Goal: Communication & Community: Answer question/provide support

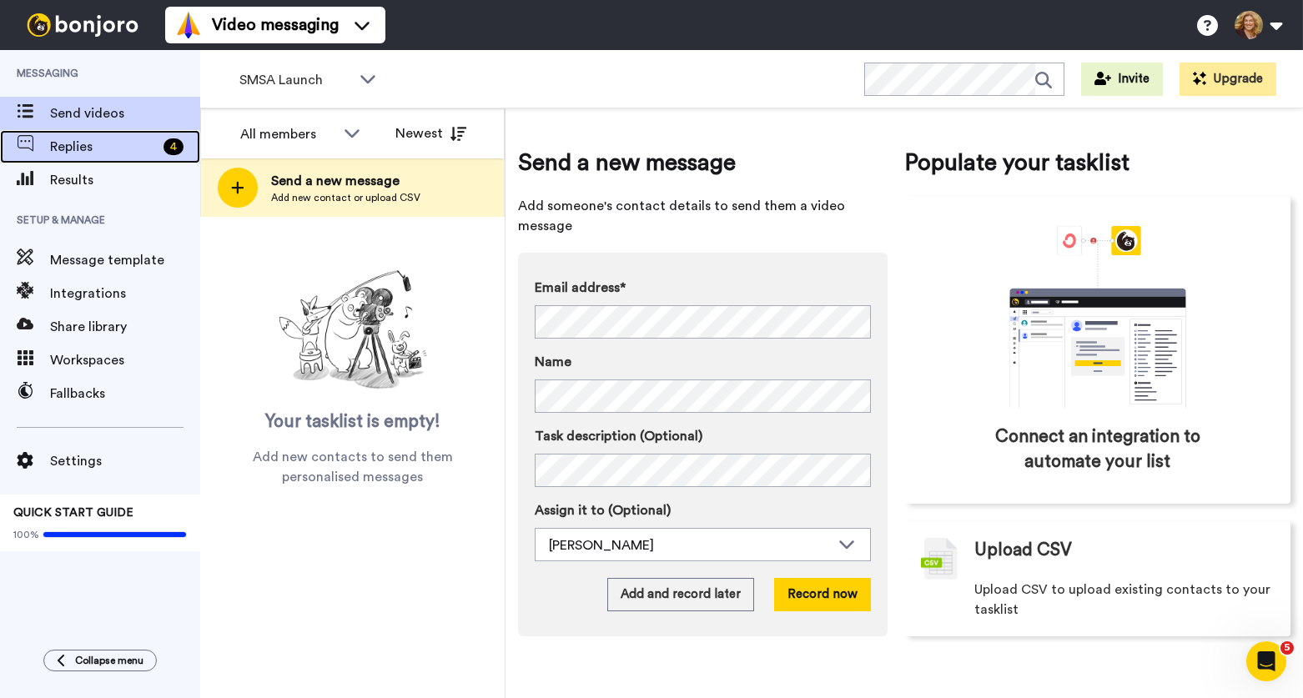
click at [104, 146] on span "Replies" at bounding box center [103, 147] width 107 height 20
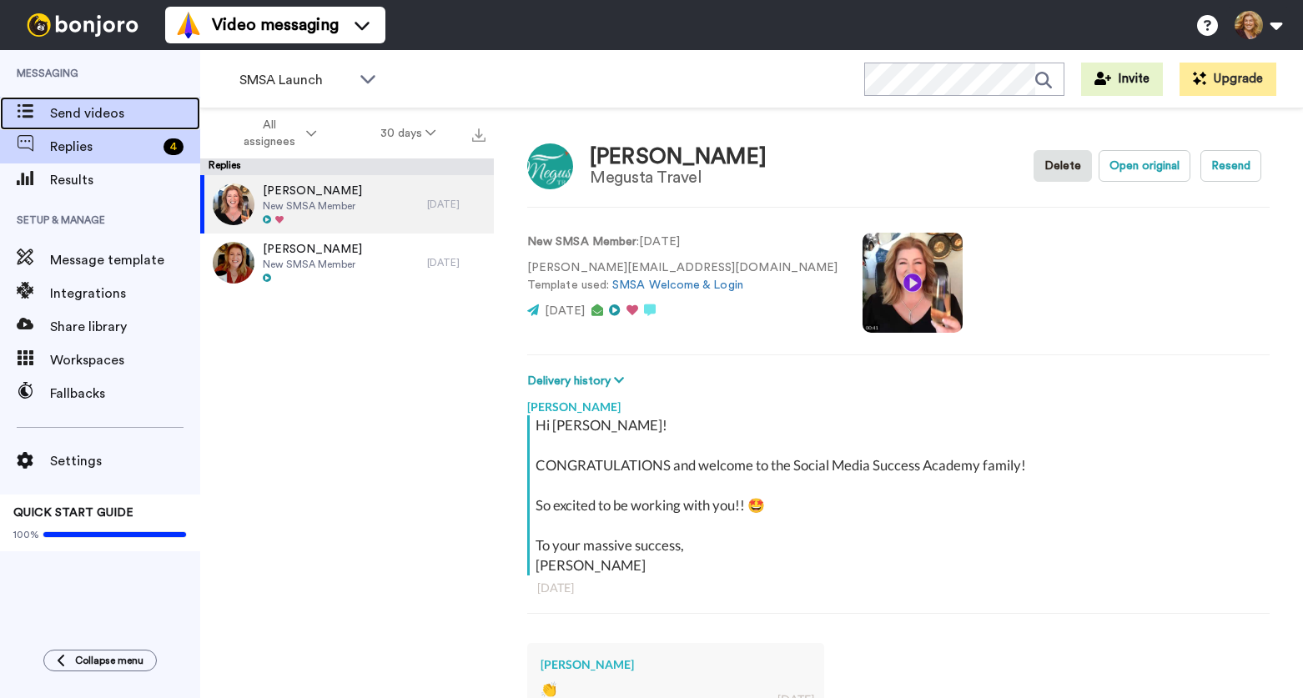
click at [87, 111] on span "Send videos" at bounding box center [125, 113] width 150 height 20
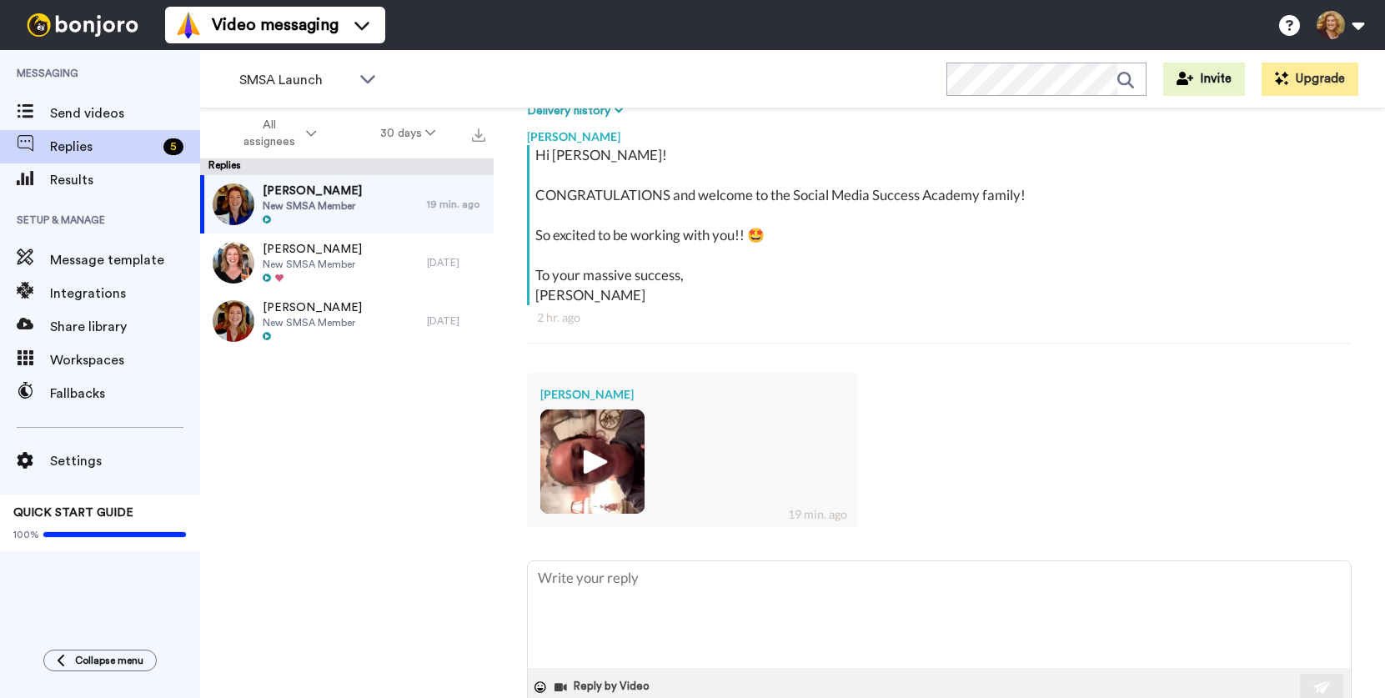
scroll to position [310, 0]
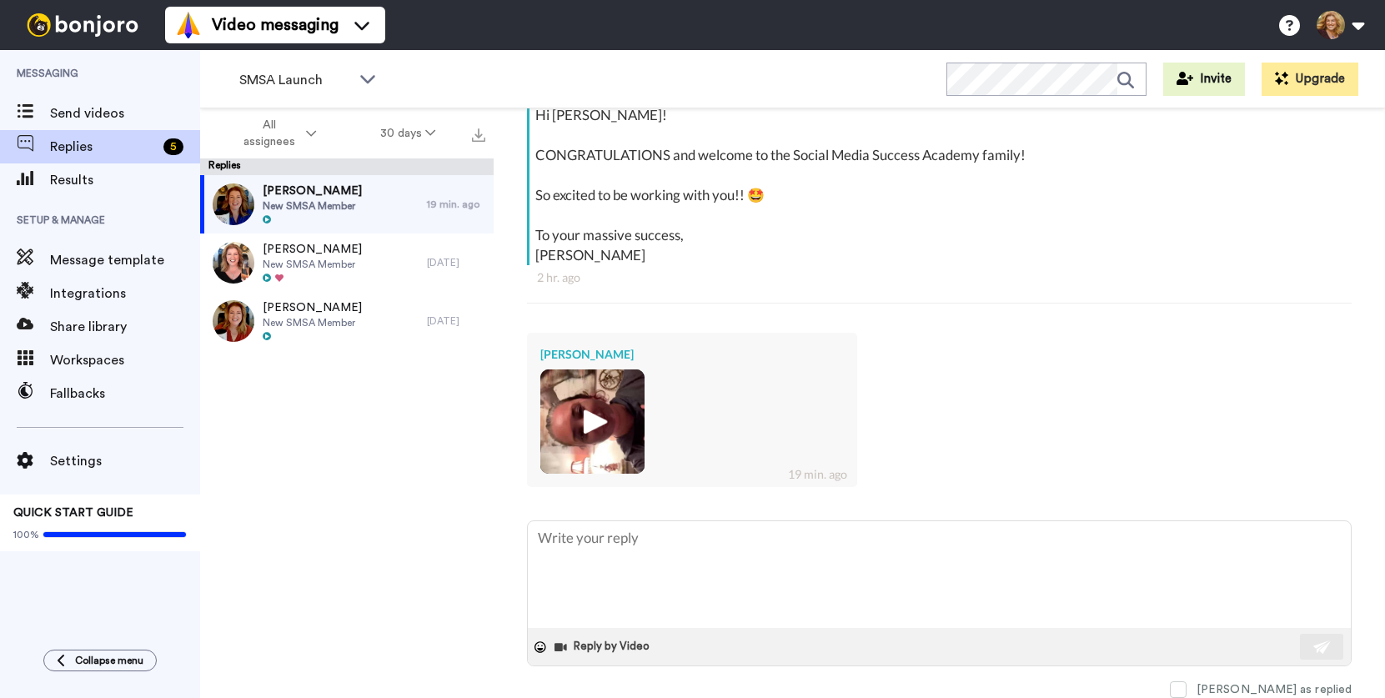
click at [593, 420] on img at bounding box center [593, 422] width 46 height 46
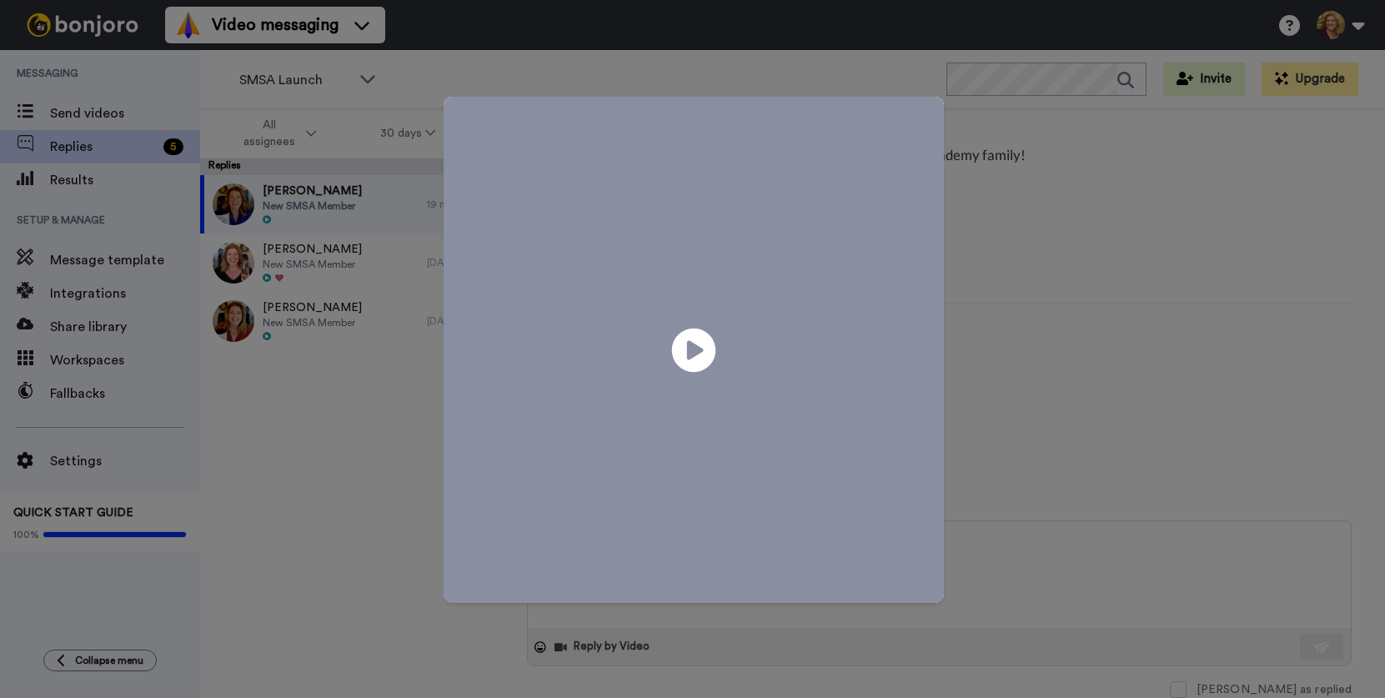
click at [689, 344] on icon "Play/Pause" at bounding box center [693, 349] width 44 height 79
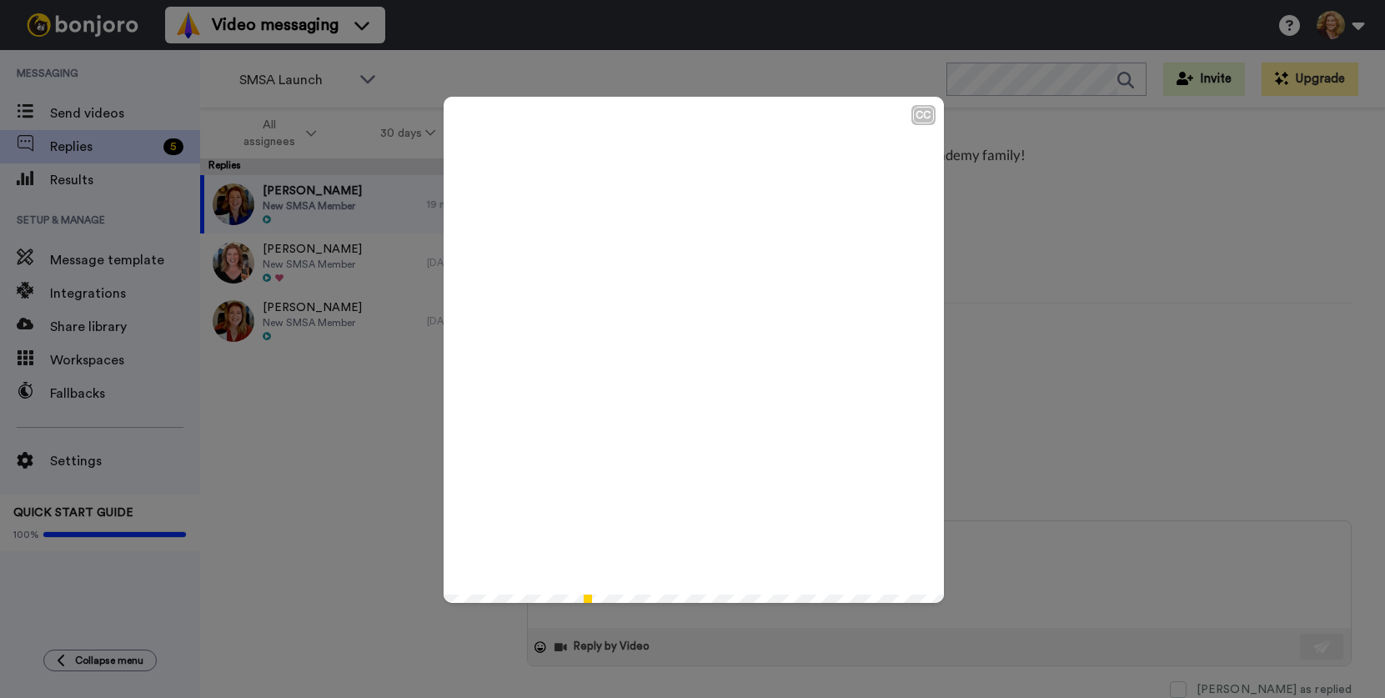
click at [732, 621] on div "CC Play/Pause 2:54 / 2:54" at bounding box center [692, 349] width 1385 height 698
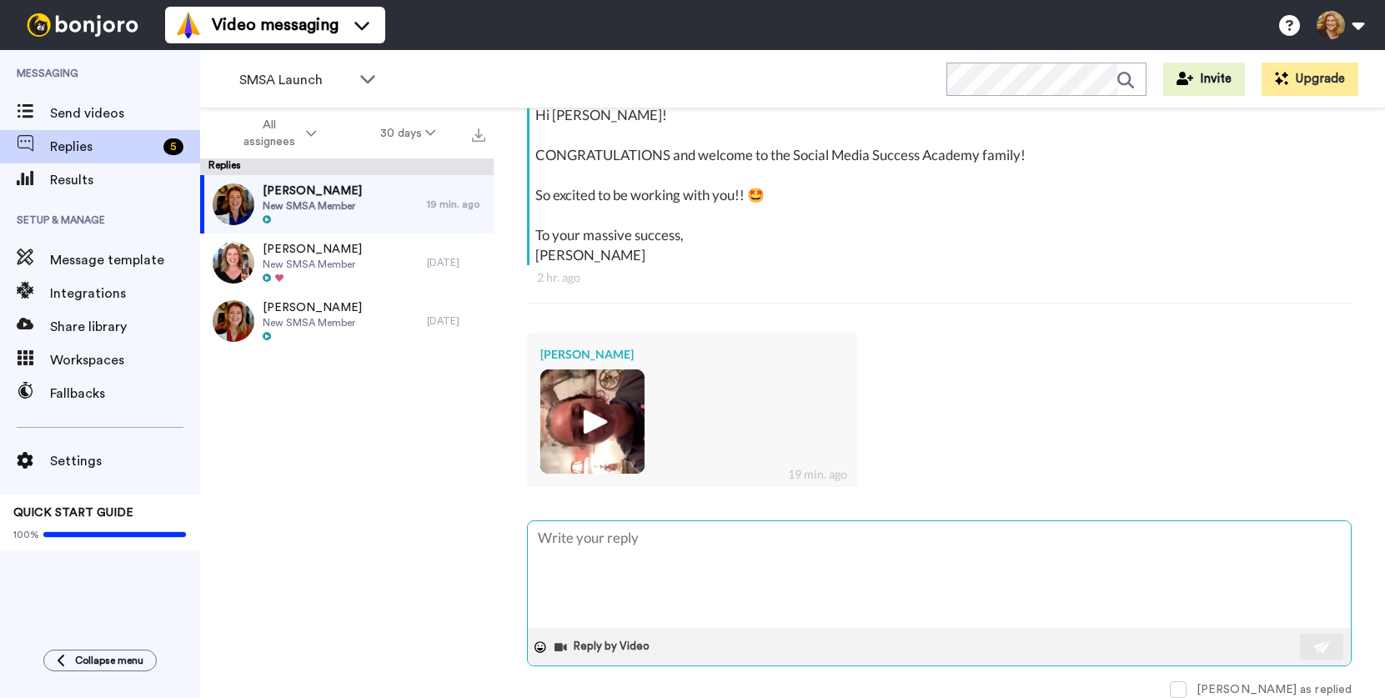
click at [652, 550] on textarea at bounding box center [939, 574] width 823 height 107
click at [662, 561] on textarea at bounding box center [939, 574] width 823 height 107
type textarea "x"
click at [679, 536] on textarea at bounding box center [939, 574] width 823 height 107
type textarea "O"
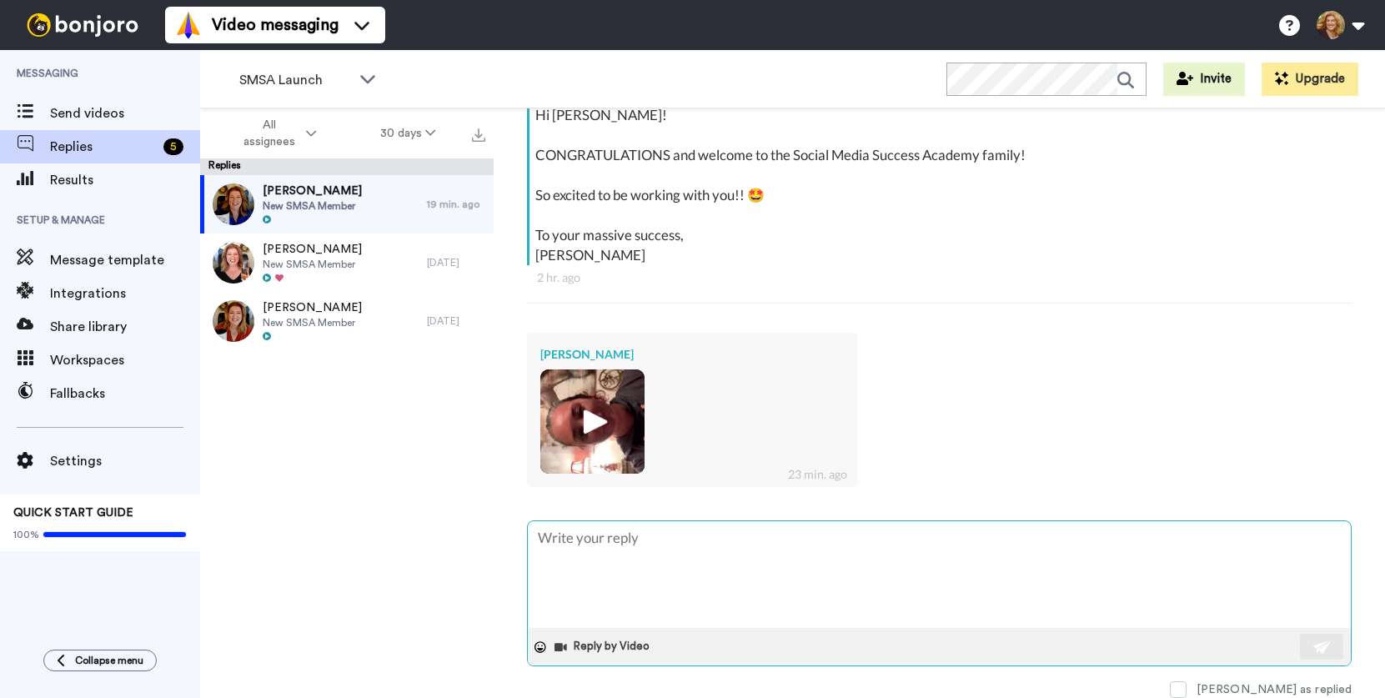
type textarea "x"
type textarea "OM"
type textarea "x"
type textarea "OMG"
type textarea "x"
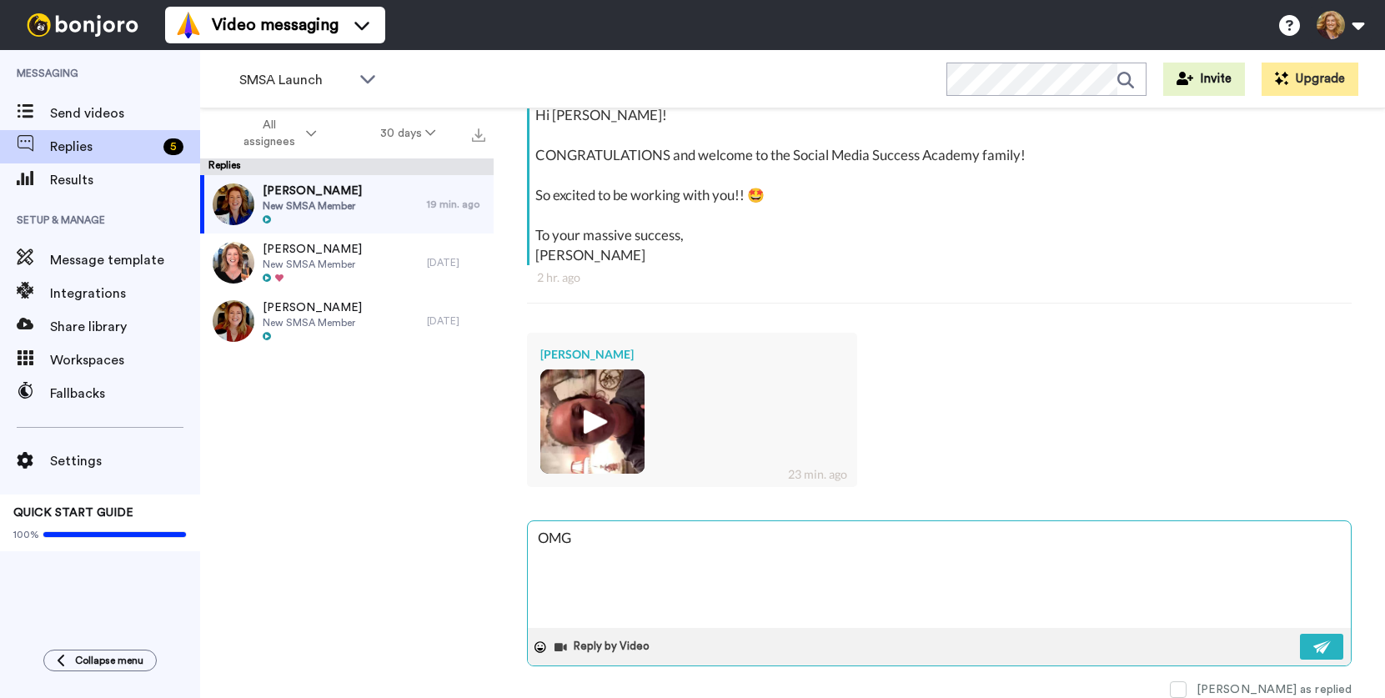
type textarea "OMG"
type textarea "x"
type textarea "OMG -"
type textarea "x"
type textarea "OMG -0"
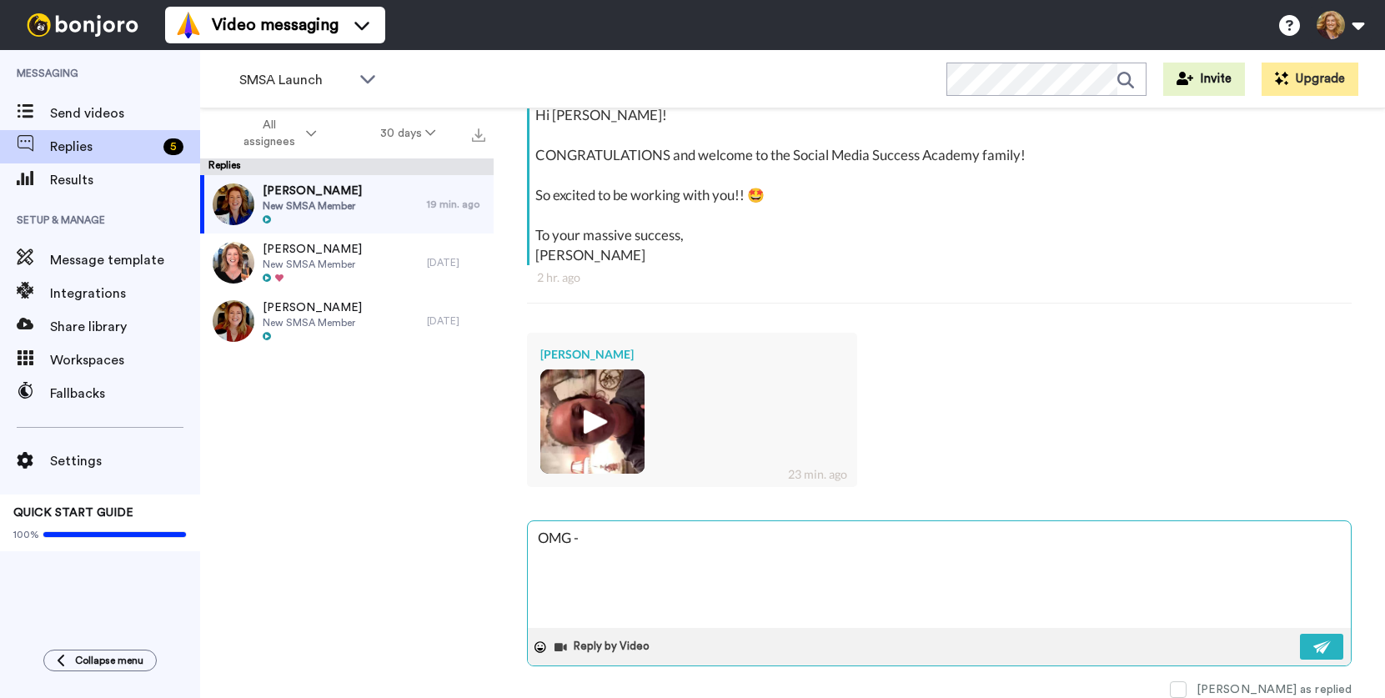
type textarea "x"
type textarea "OMG -0"
type textarea "x"
type textarea "OMG -0"
type textarea "x"
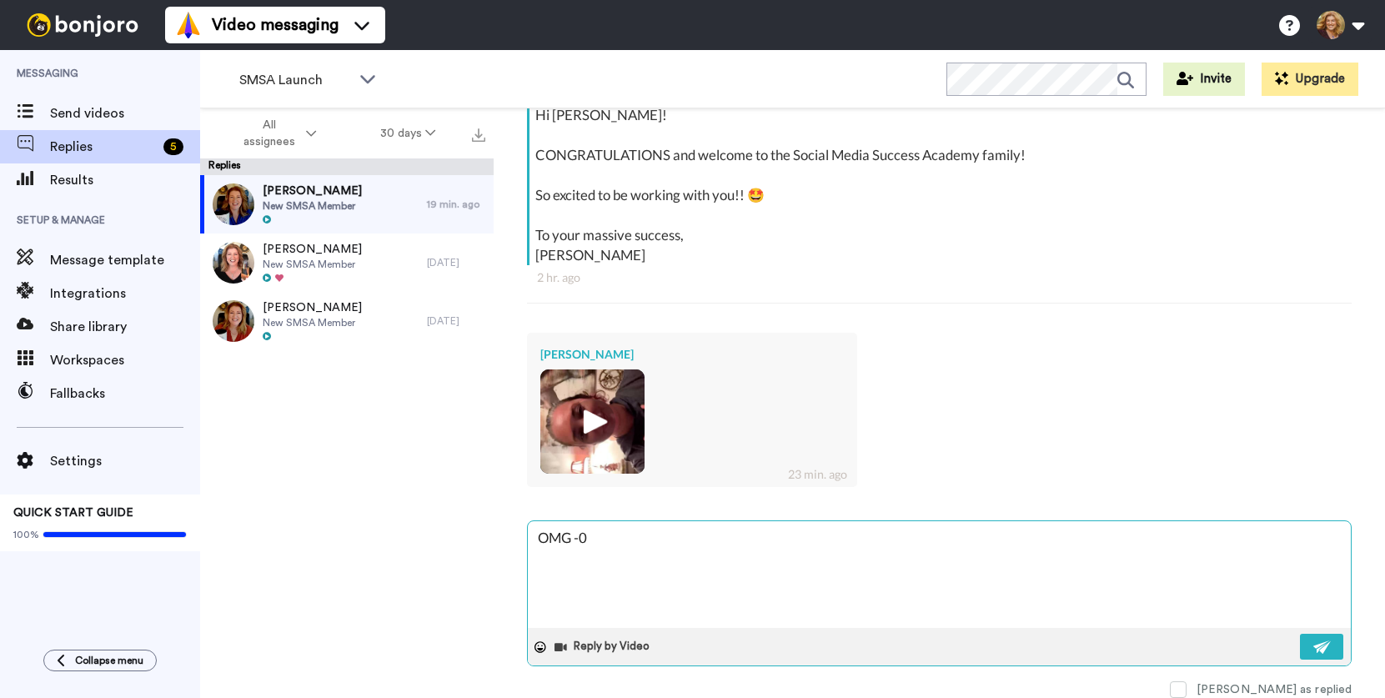
type textarea "OMG -"
type textarea "x"
type textarea "OMG -"
type textarea "x"
type textarea "OMG - I"
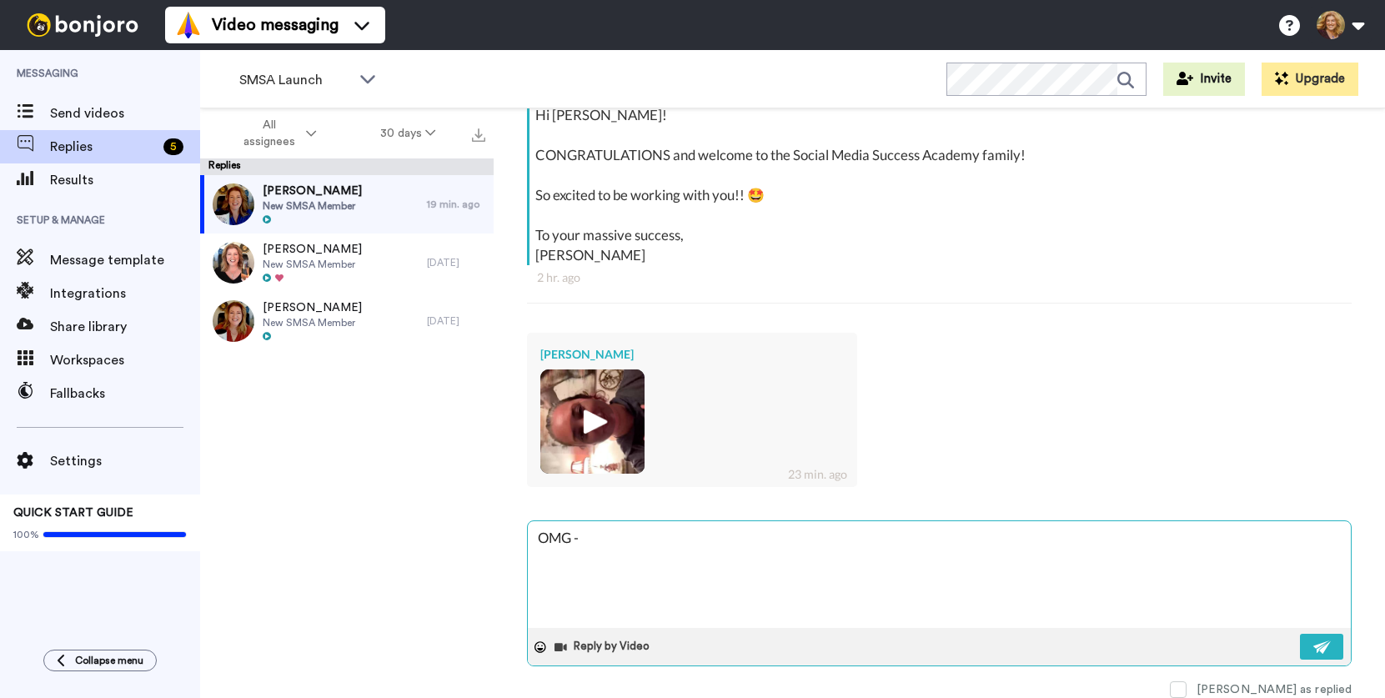
type textarea "x"
type textarea "OMG - I"
type textarea "x"
type textarea "OMG - I L"
type textarea "x"
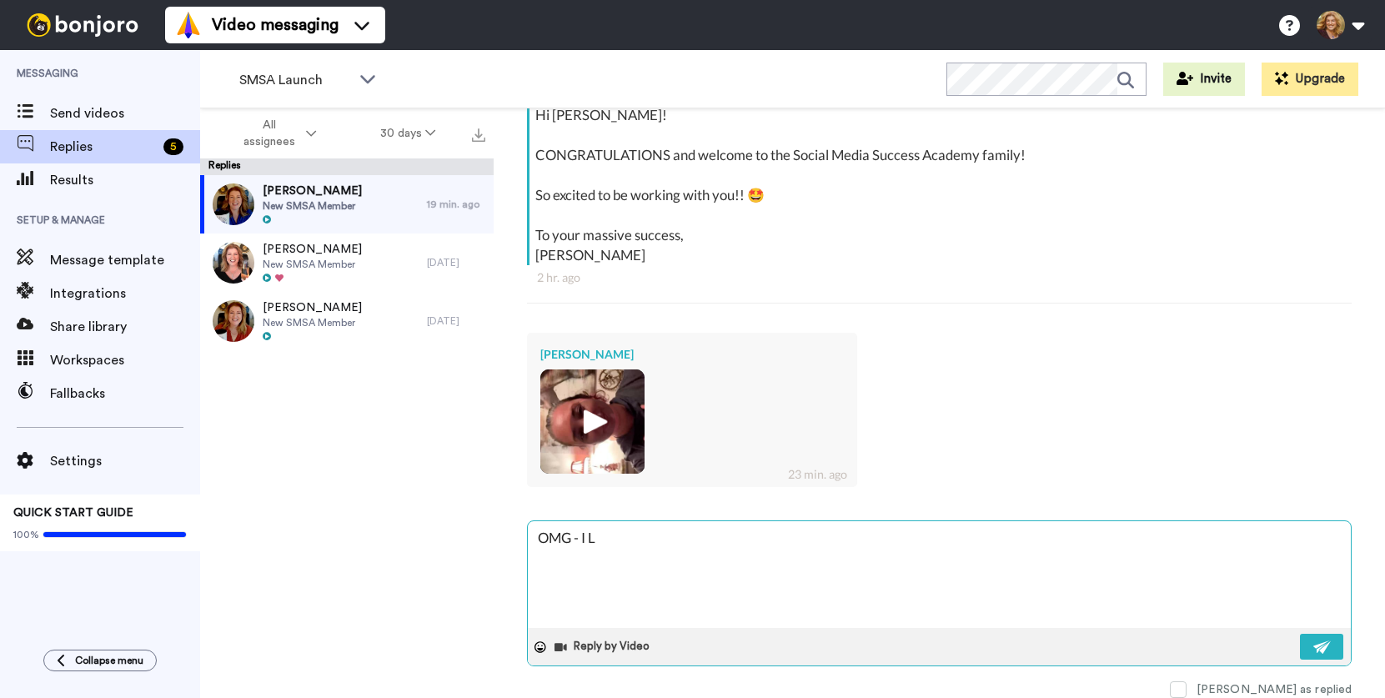
type textarea "OMG - I LO"
type textarea "x"
type textarea "OMG - I L"
type textarea "x"
type textarea "OMG - I"
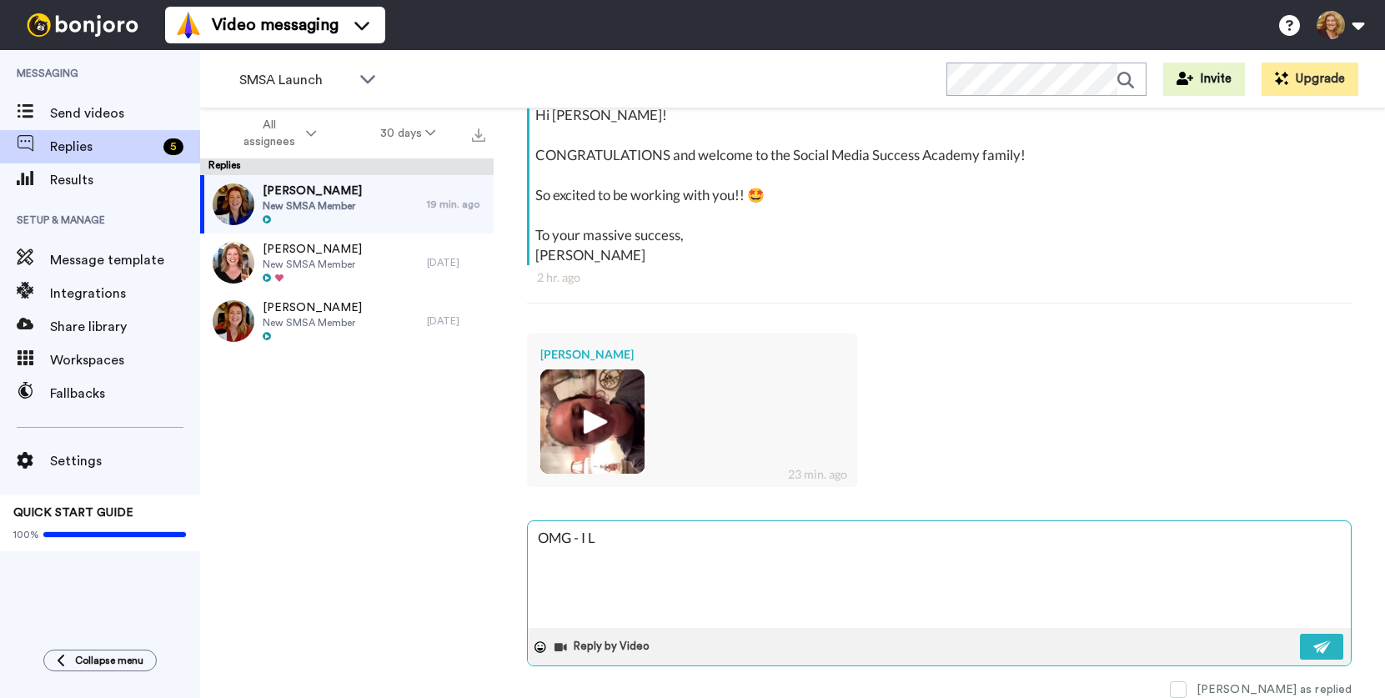
type textarea "x"
type textarea "OMG - I l"
type textarea "x"
type textarea "OMG - I la"
type textarea "x"
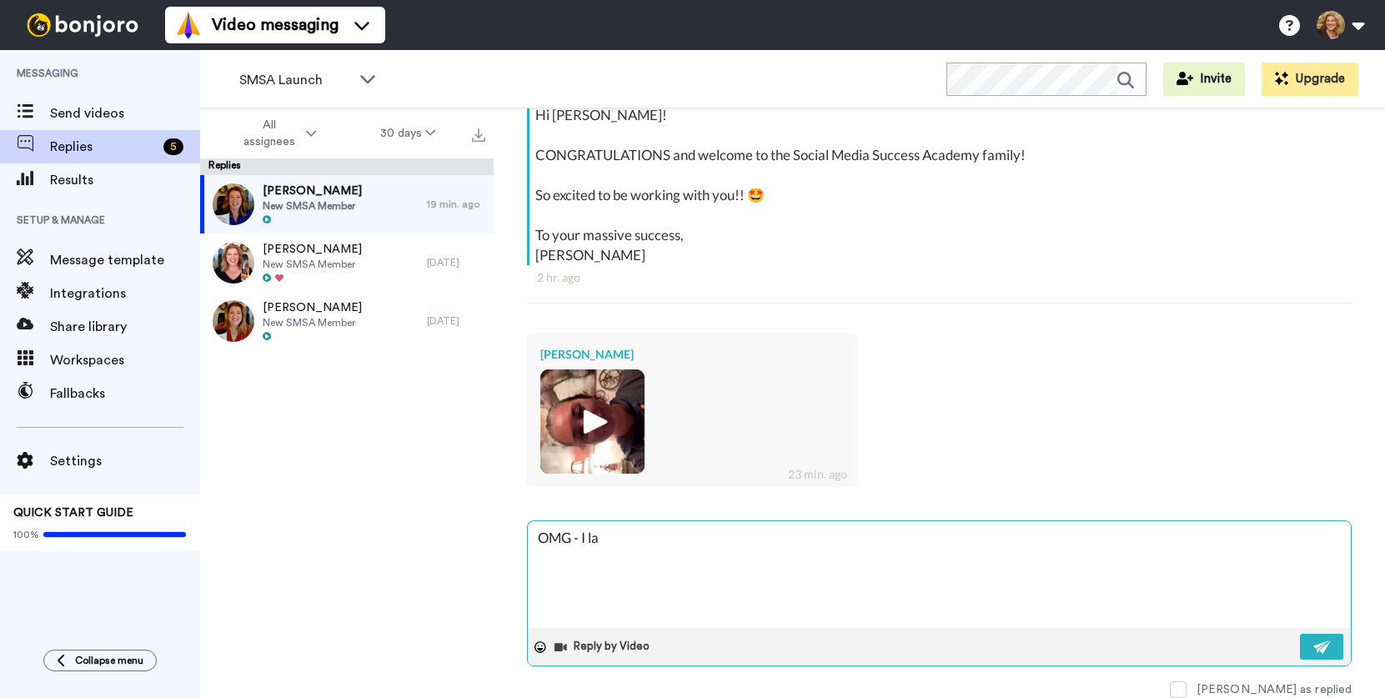
type textarea "OMG - I la,"
type textarea "x"
type textarea "OMG - I la,"
type textarea "x"
type textarea "OMG - I la, l"
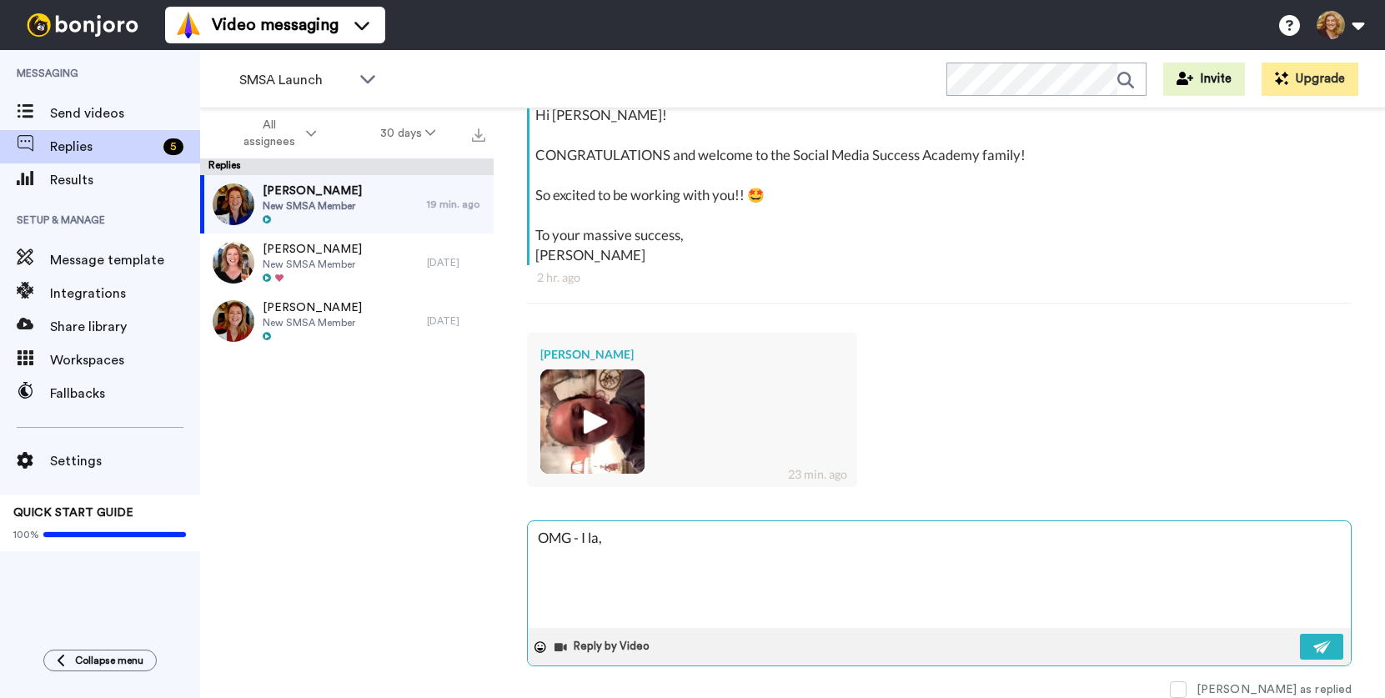
type textarea "x"
type textarea "OMG - I la, la"
type textarea "x"
type textarea "OMG - I la, la,"
type textarea "x"
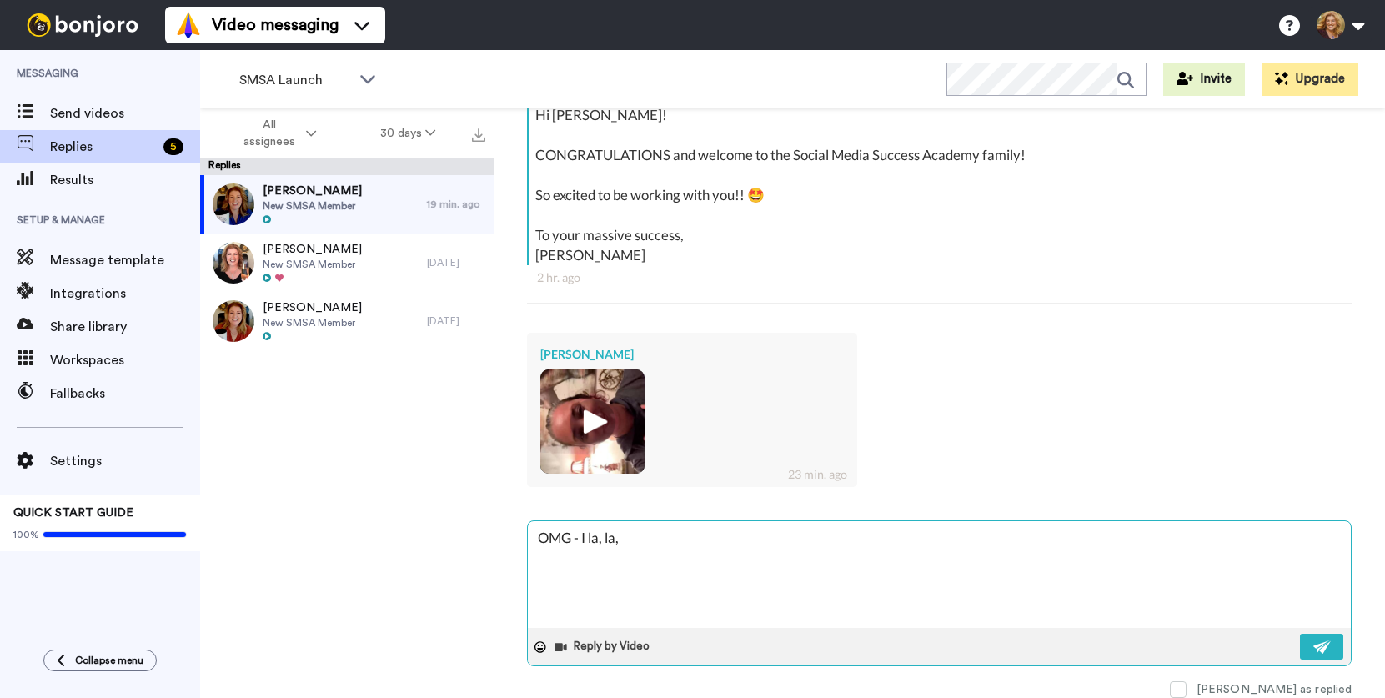
type textarea "OMG - I la, la,"
type textarea "x"
type textarea "OMG - I la, la, L"
type textarea "x"
type textarea "OMG - I la, la, LO"
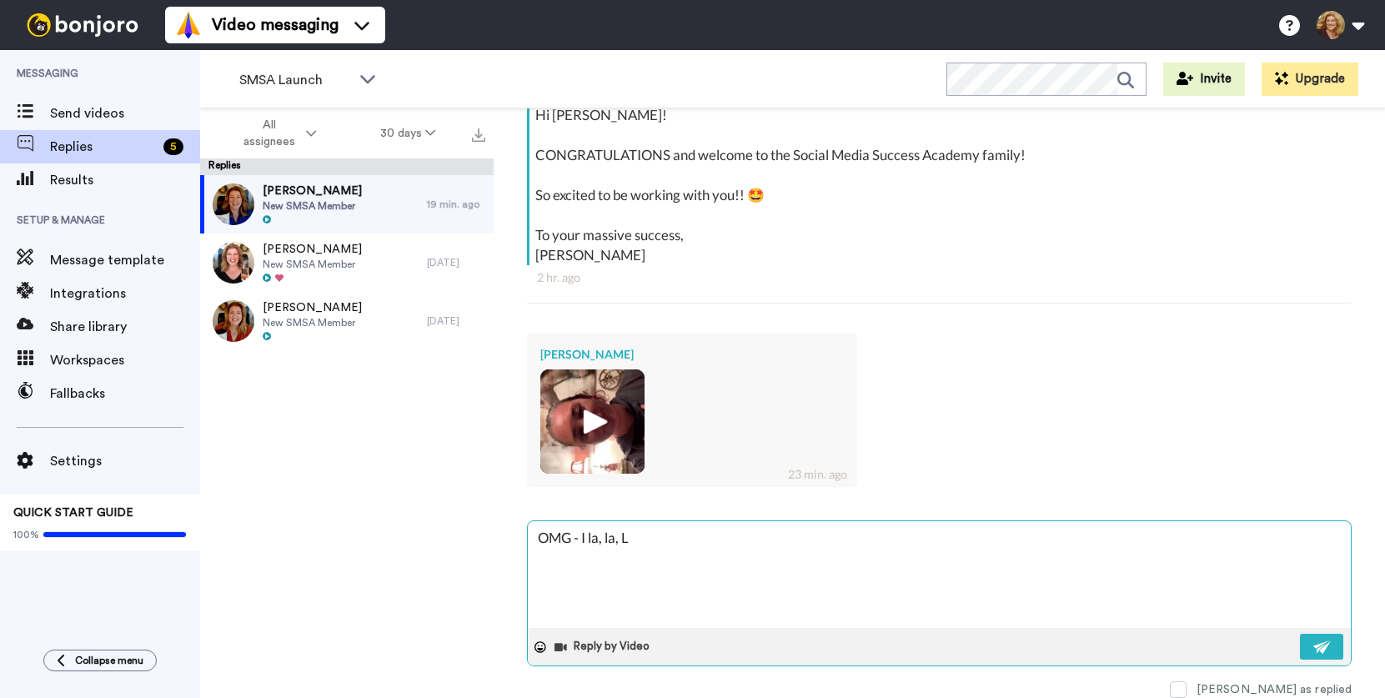
type textarea "x"
type textarea "OMG - I la, la, LOV"
type textarea "x"
type textarea "OMG - I la, la, LOVE"
type textarea "x"
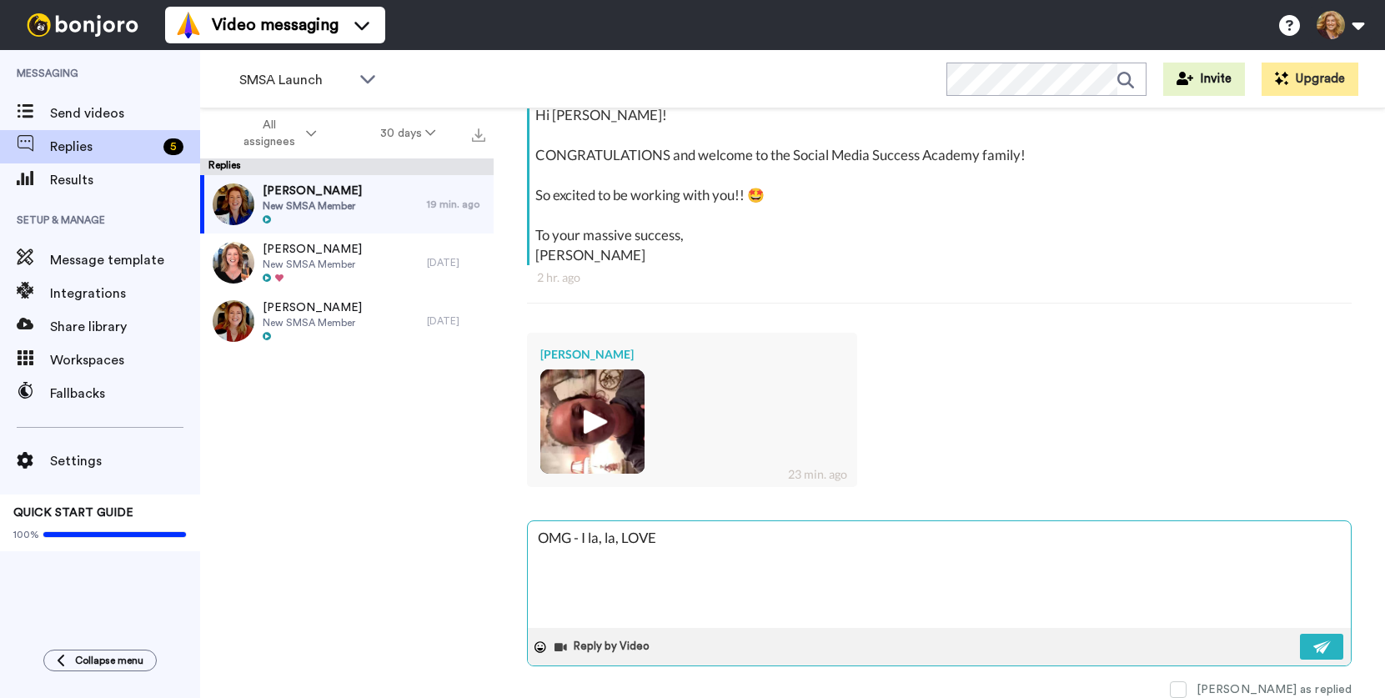
type textarea "OMG - I la, la, LOVE"
type textarea "x"
type textarea "OMG - I la, la, LOVE t"
type textarea "x"
type textarea "OMG - I la, la, LOVE th"
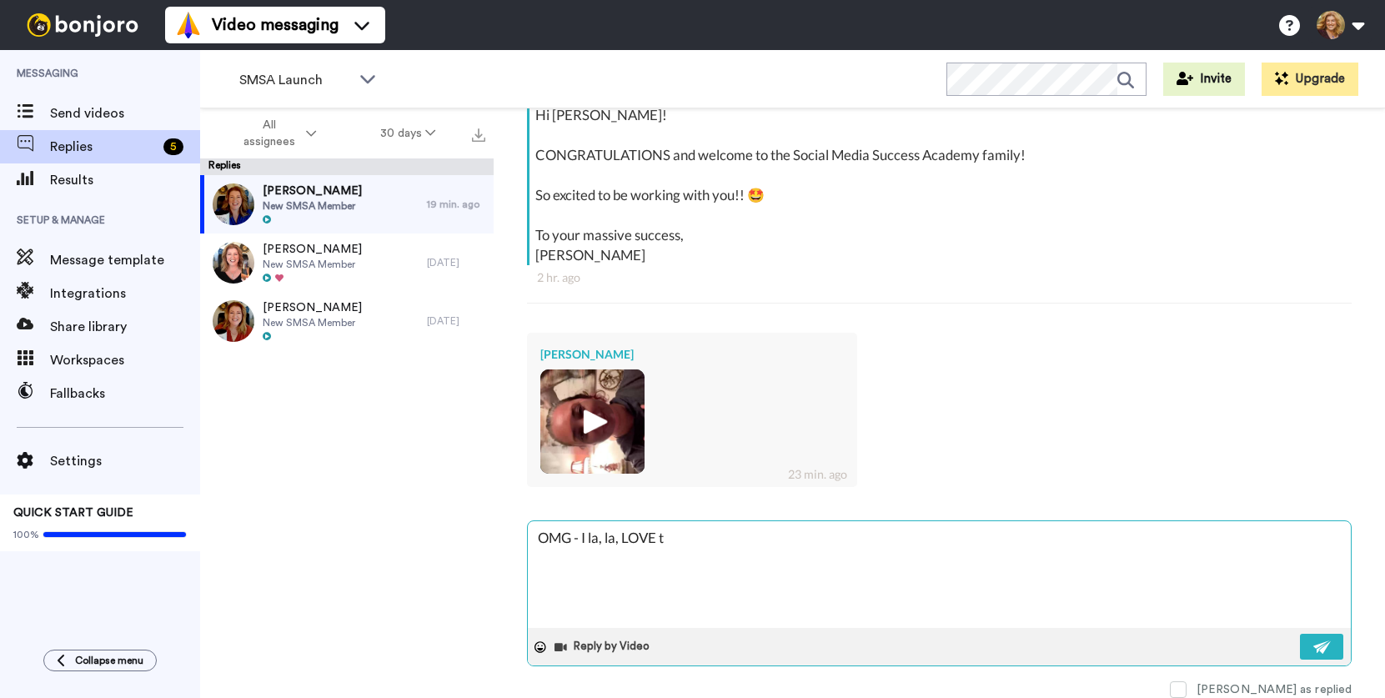
type textarea "x"
type textarea "OMG - I la, la, LOVE thi"
type textarea "x"
type textarea "OMG - I la, la, LOVE thi"
type textarea "x"
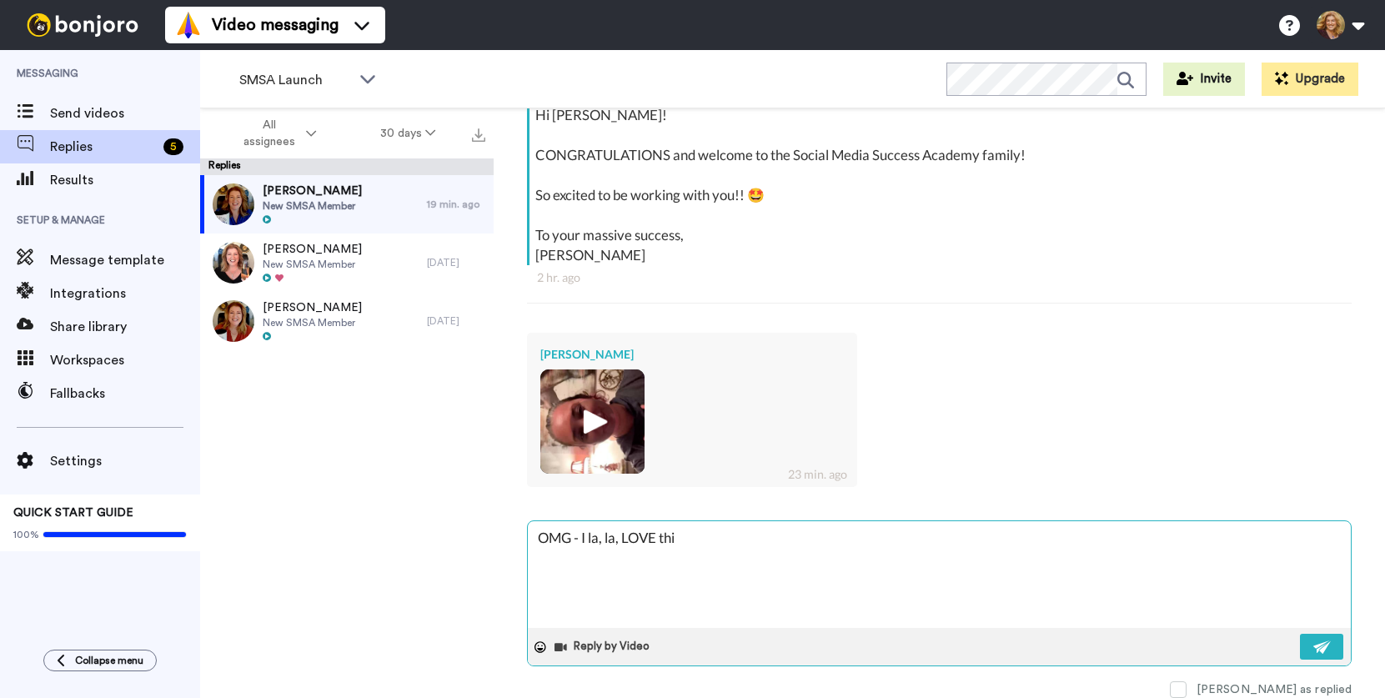
type textarea "OMG - I la, la, LOVE thi"
type textarea "x"
type textarea "OMG - I la, la, LOVE this"
type textarea "x"
type textarea "OMG - I la, la, LOVE this"
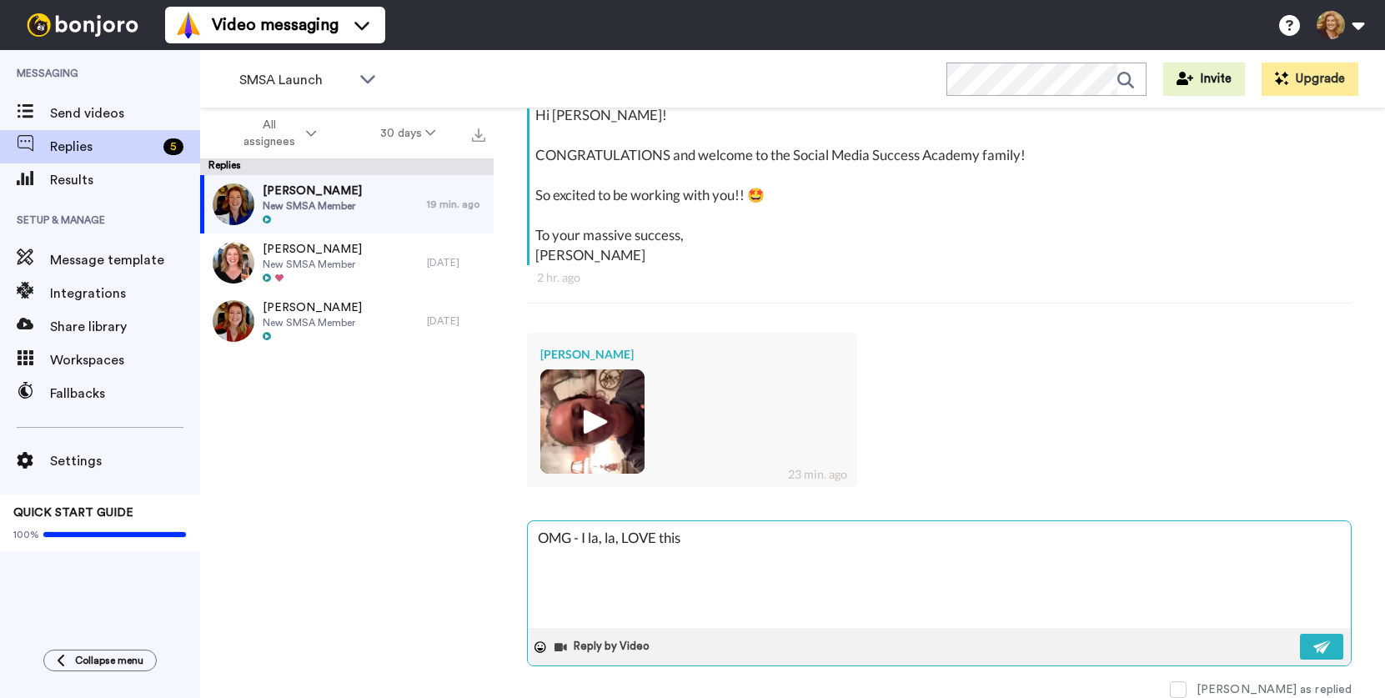
type textarea "x"
type textarea "OMG - I la, la, LOVE this s"
type textarea "x"
type textarea "OMG - I la, la, LOVE this st"
type textarea "x"
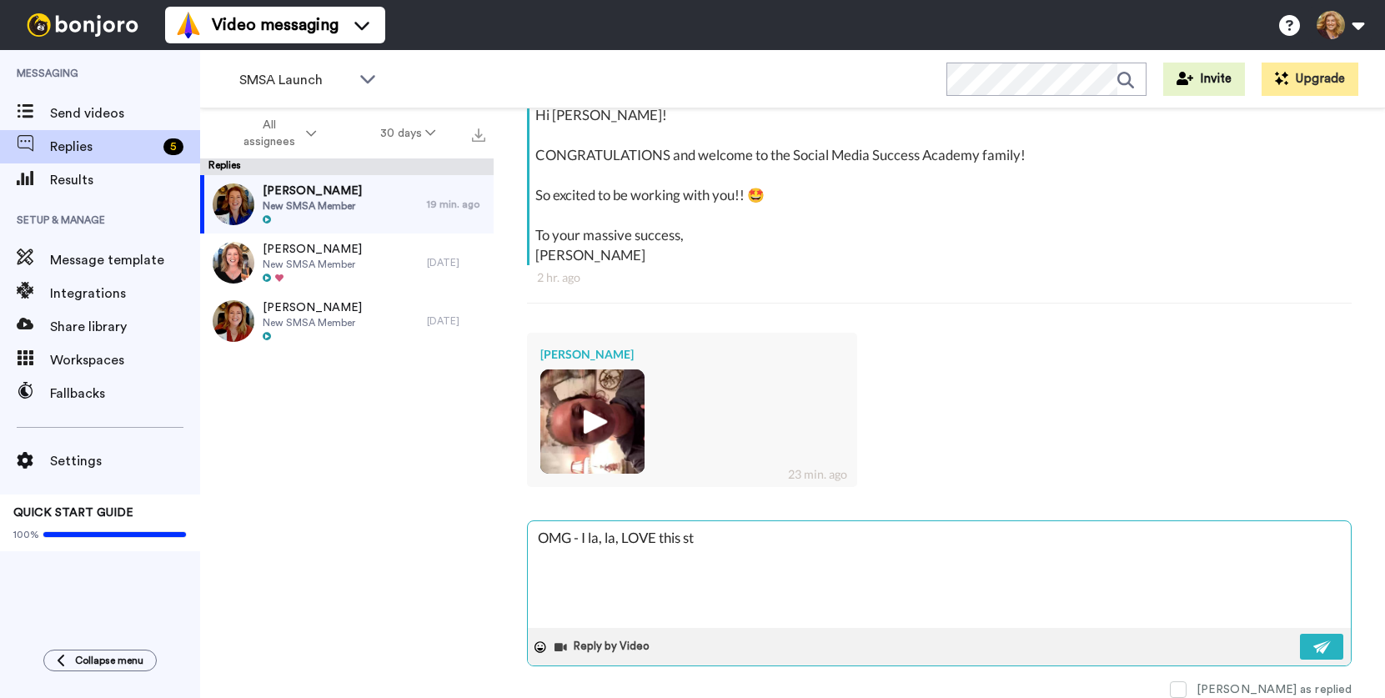
type textarea "OMG - I la, la, LOVE this sto"
type textarea "x"
type textarea "OMG - I la, la, LOVE this stor"
type textarea "x"
type textarea "OMG - I la, la, LOVE this story"
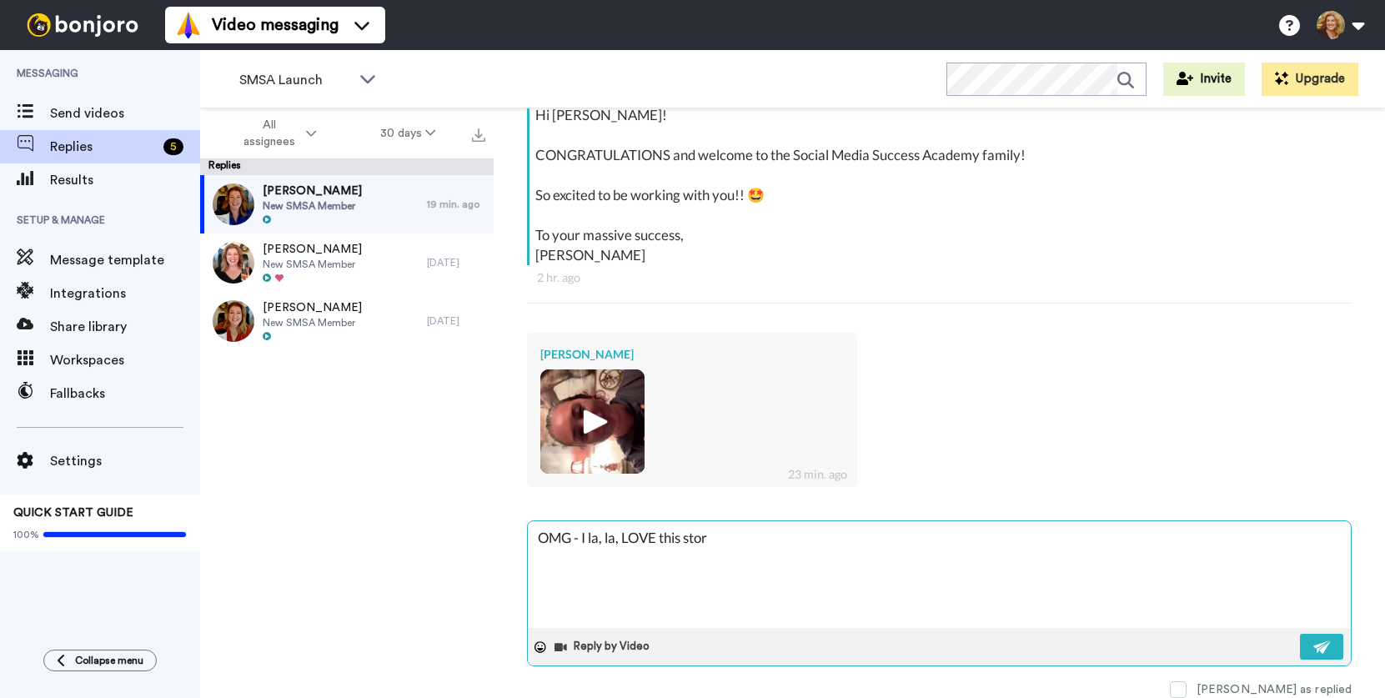
type textarea "x"
type textarea "OMG - I la, la, LOVE this story!"
type textarea "x"
type textarea "OMG - I la, la, LOVE this story!!"
type textarea "x"
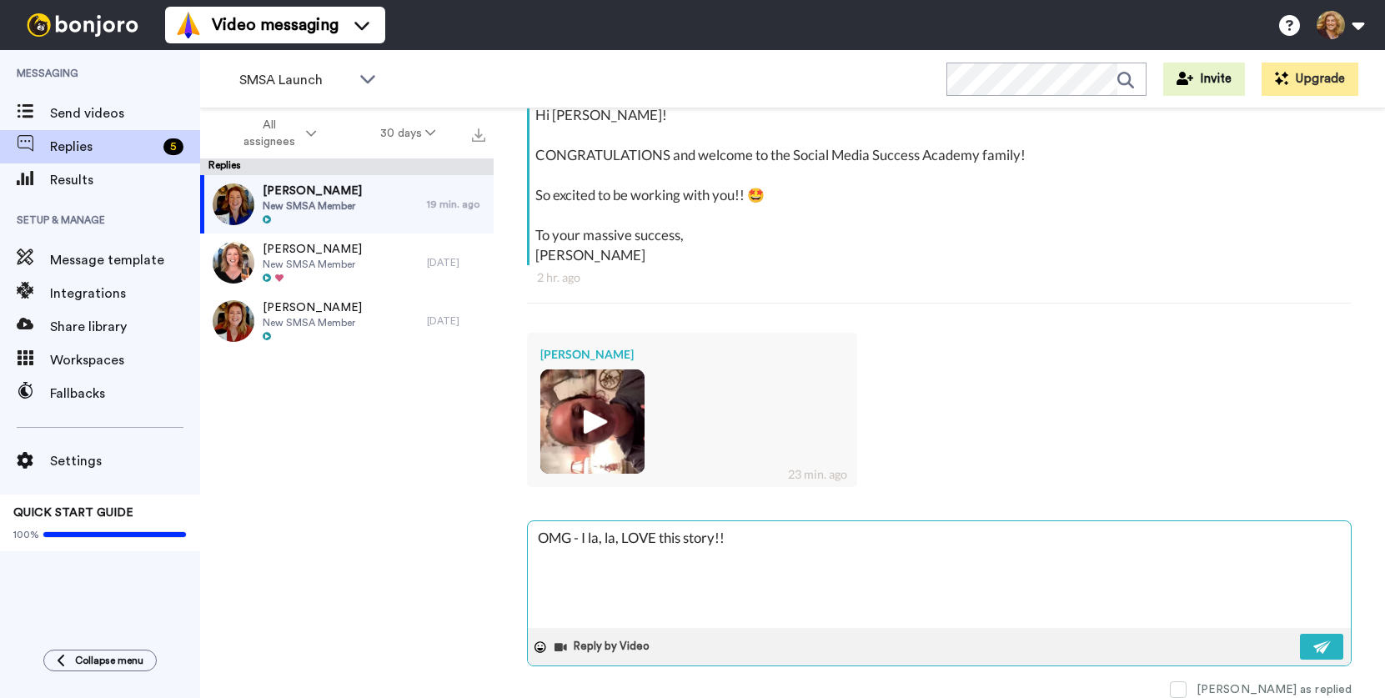
type textarea "OMG - I la, la, LOVE this story!!!"
type textarea "x"
type textarea "OMG - I la, la, LOVE this story!!!!"
type textarea "x"
type textarea "OMG - I la, la, LOVE this story!!!!"
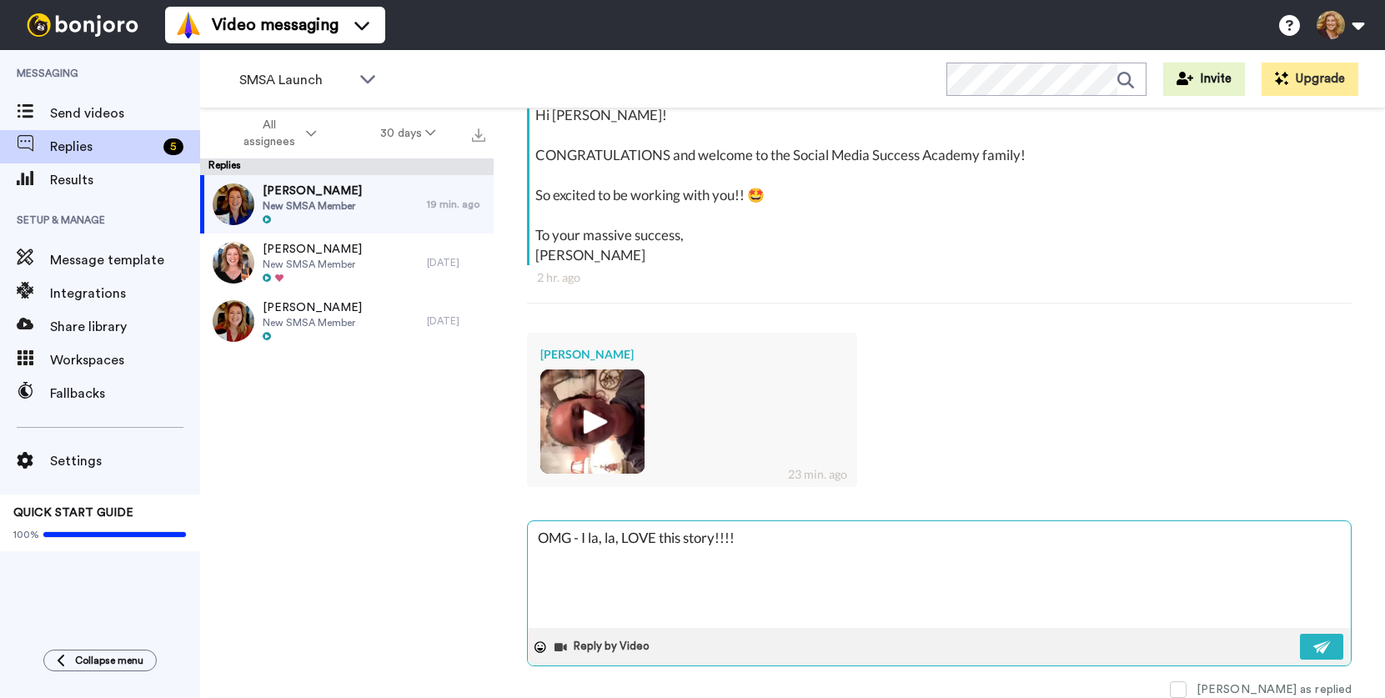
type textarea "x"
type textarea "OMG - I la, la, LOVE this story!!!!"
type textarea "x"
type textarea "OMG - I la, la, LOVE this story!!!! I"
type textarea "x"
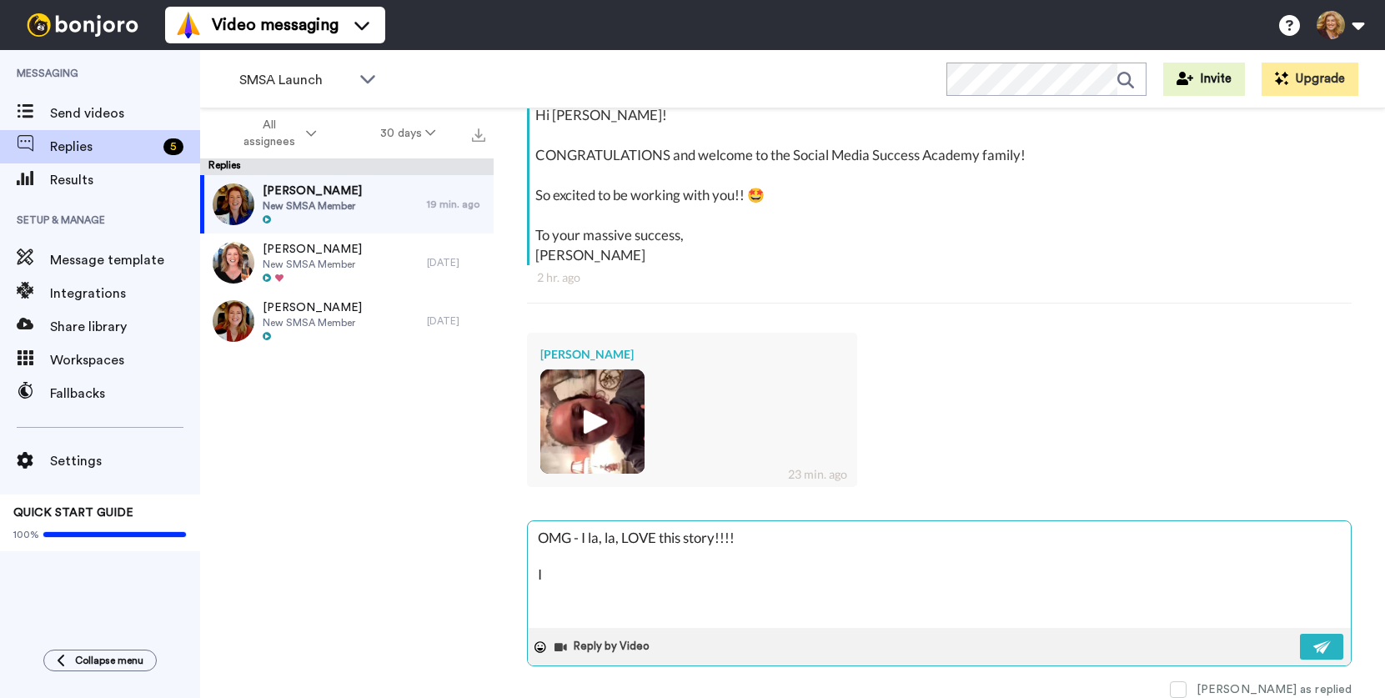
type textarea "OMG - I la, la, LOVE this story!!!! I"
type textarea "x"
type textarea "OMG - I la, la, LOVE this story!!!! I s"
type textarea "x"
type textarea "OMG - I la, la, LOVE this story!!!! I st"
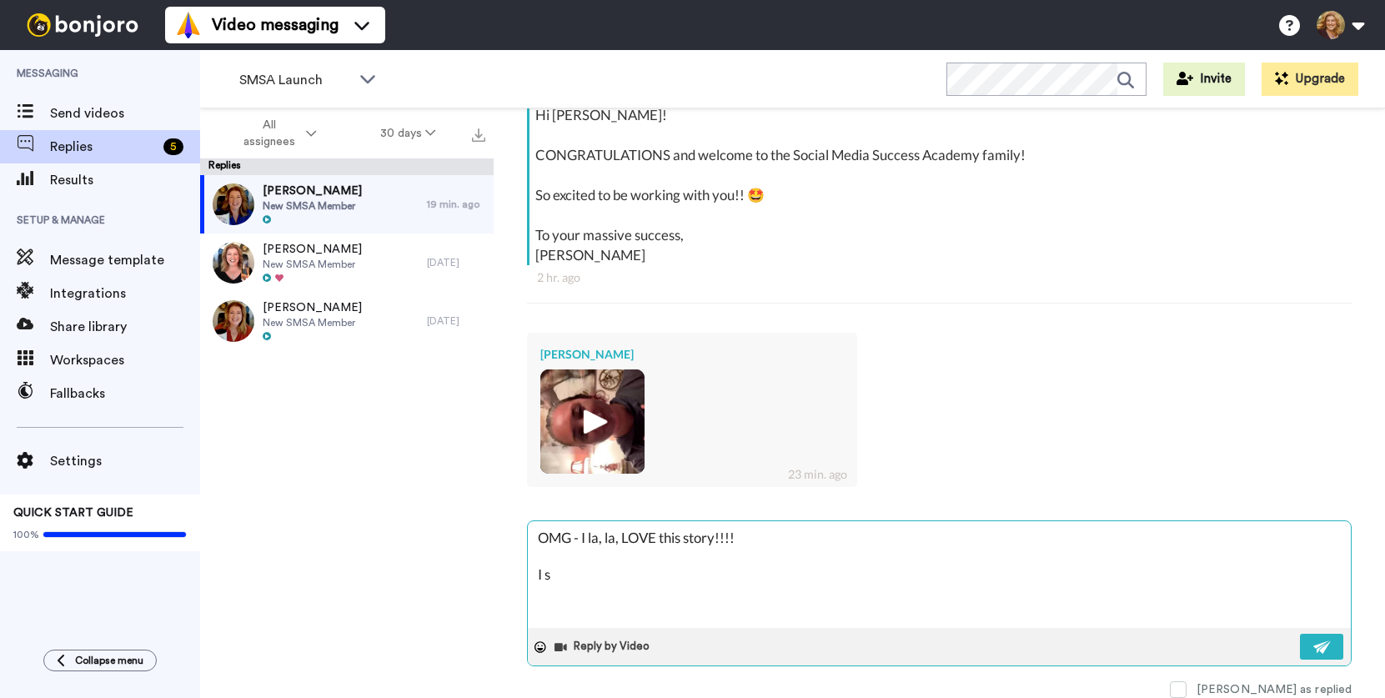
type textarea "x"
type textarea "OMG - I la, la, LOVE this story!!!! I sta"
type textarea "x"
type textarea "OMG - I la, la, LOVE this story!!!! I star"
type textarea "x"
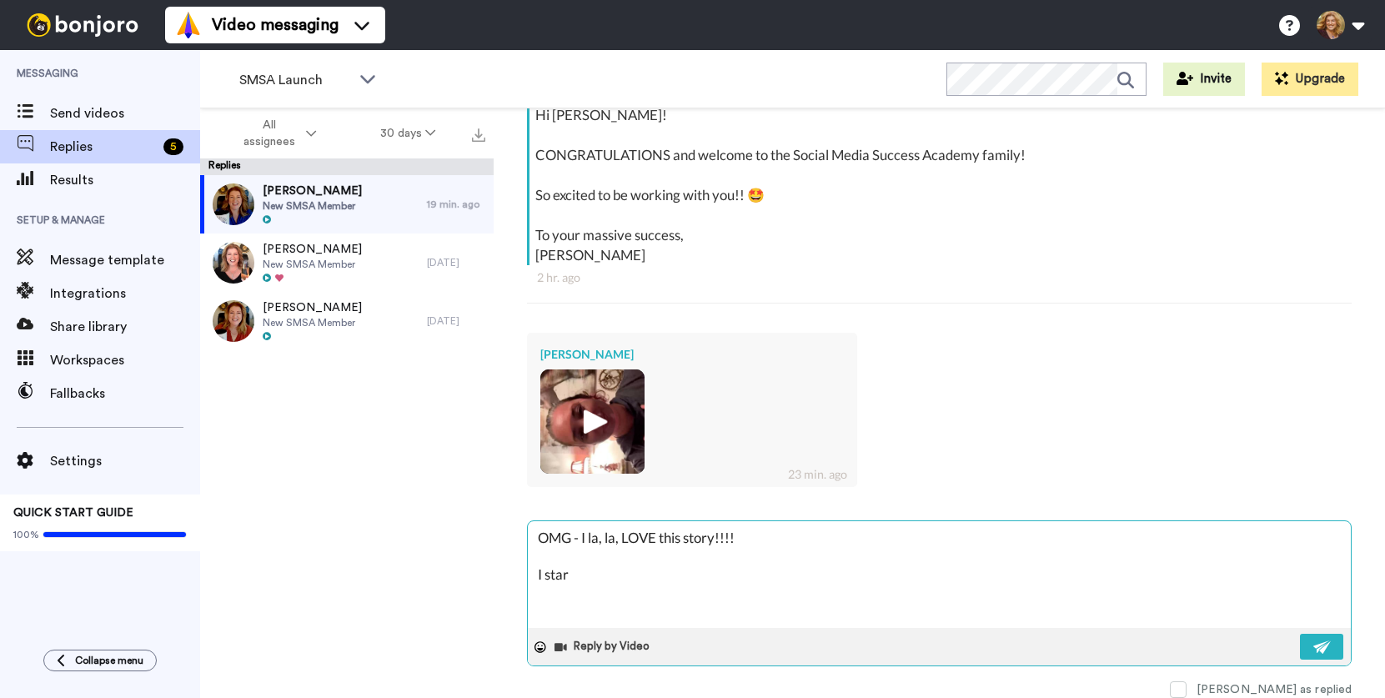
type textarea "OMG - I la, la, LOVE this story!!!! I start"
type textarea "x"
type textarea "OMG - I la, la, LOVE this story!!!! I starte"
type textarea "x"
type textarea "OMG - I la, la, LOVE this story!!!! I started"
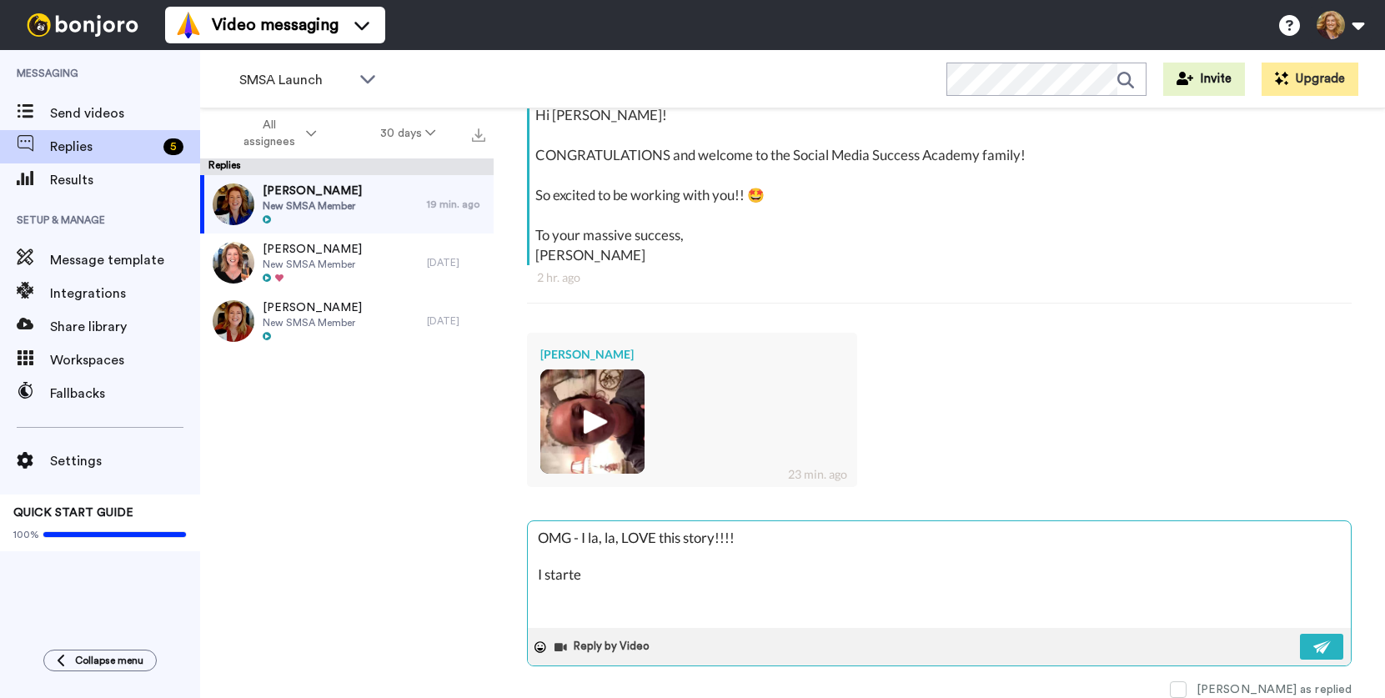
type textarea "x"
type textarea "OMG - I la, la, LOVE this story!!!! I started"
type textarea "x"
type textarea "OMG - I la, la, LOVE this story!!!! I started w"
type textarea "x"
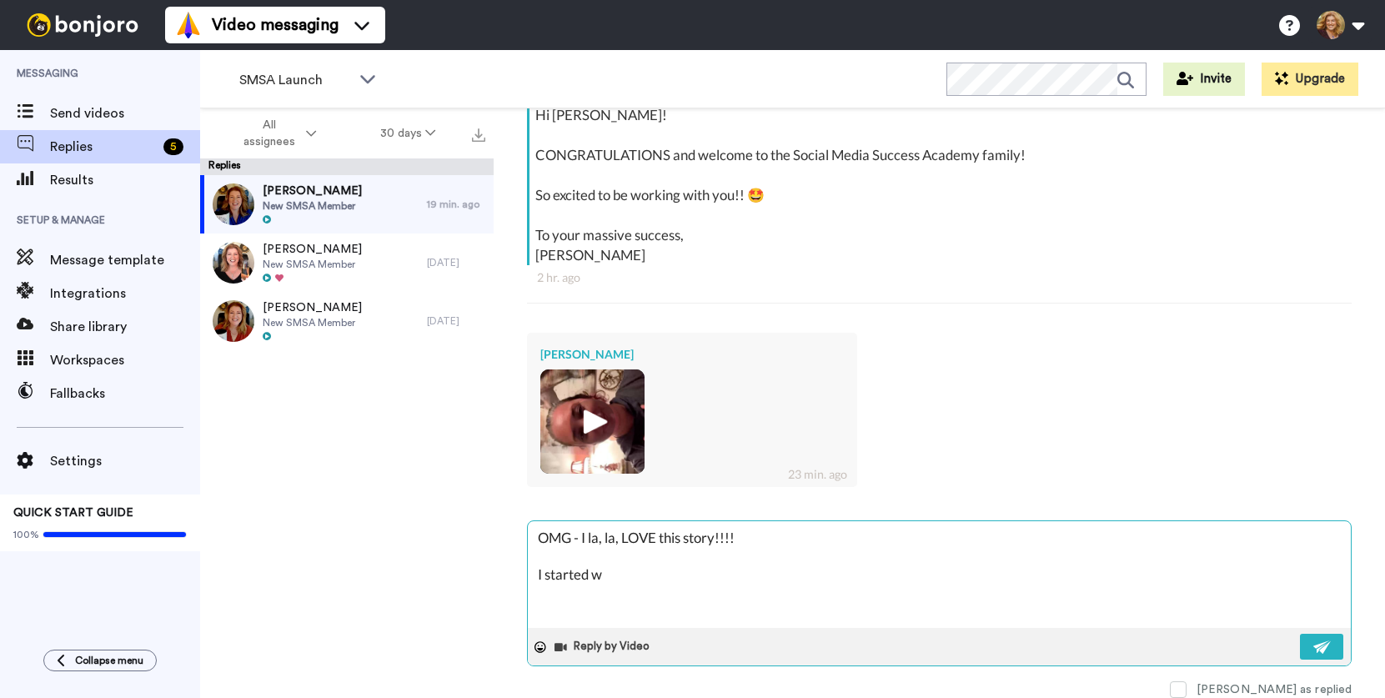
type textarea "OMG - I la, la, LOVE this story!!!! I started wi"
type textarea "x"
type textarea "OMG - I la, la, LOVE this story!!!! I started wit"
type textarea "x"
type textarea "OMG - I la, la, LOVE this story!!!! I started with"
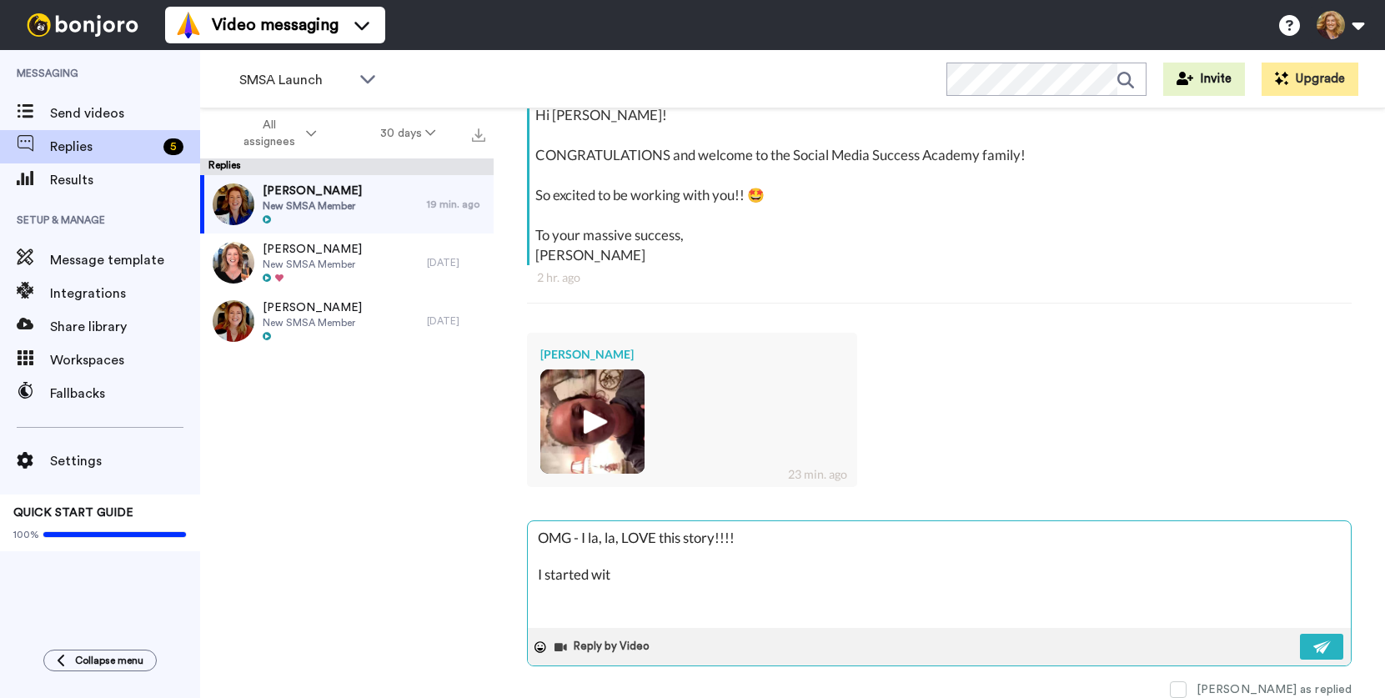
type textarea "x"
type textarea "OMG - I la, la, LOVE this story!!!! I started with"
type textarea "x"
type textarea "OMG - I la, la, LOVE this story!!!! I started with A"
type textarea "x"
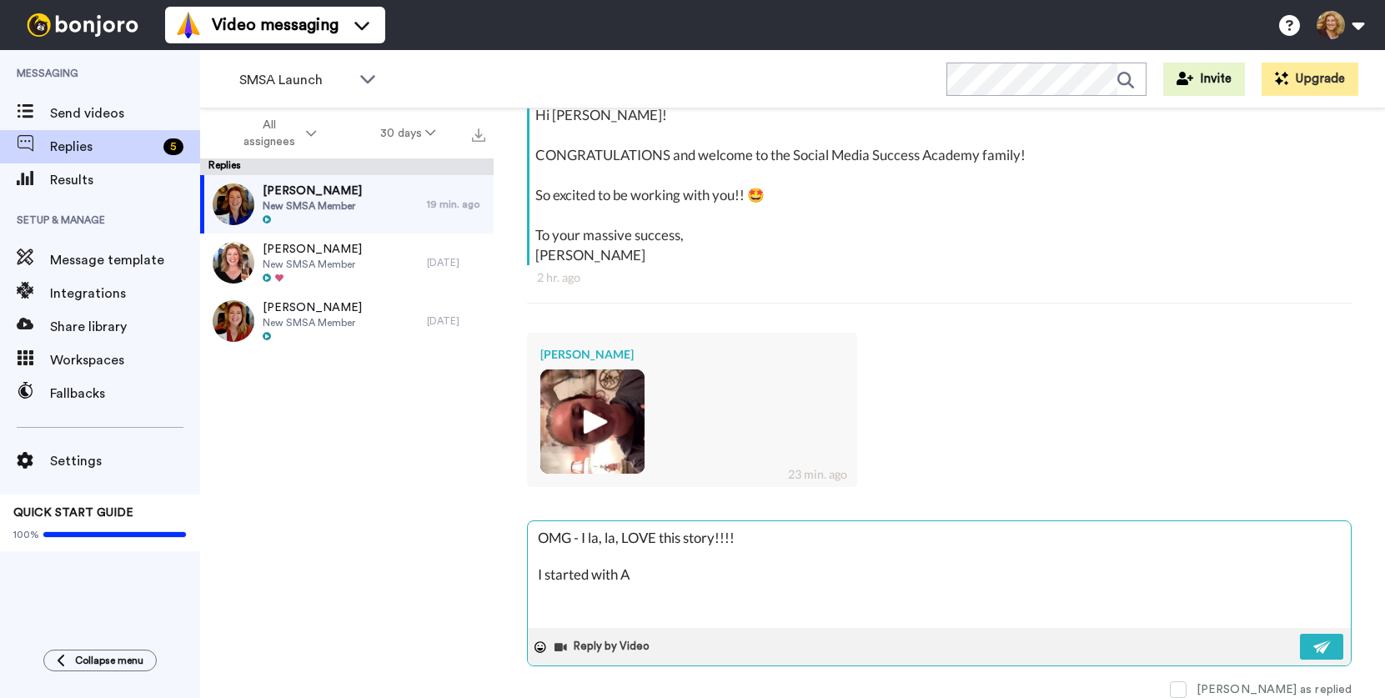
type textarea "OMG - I la, la, LOVE this story!!!! I started with Am"
type textarea "x"
type textarea "OMG - I la, la, LOVE this story!!!! I started with Amy"
type textarea "x"
type textarea "OMG - I la, la, LOVE this story!!!! I started with Amy"
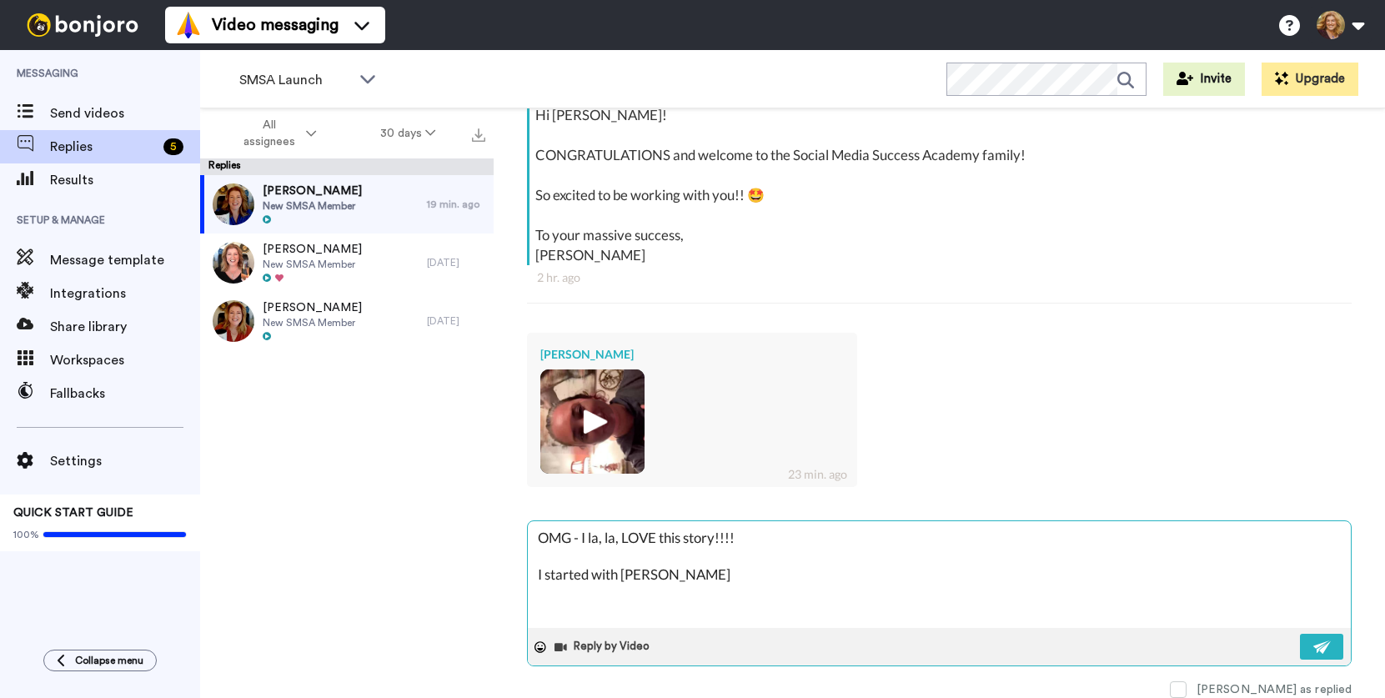
type textarea "x"
type textarea "OMG - I la, la, LOVE this story!!!! I started with Amy i"
type textarea "x"
type textarea "OMG - I la, la, LOVE this story!!!! I started with Amy in"
type textarea "x"
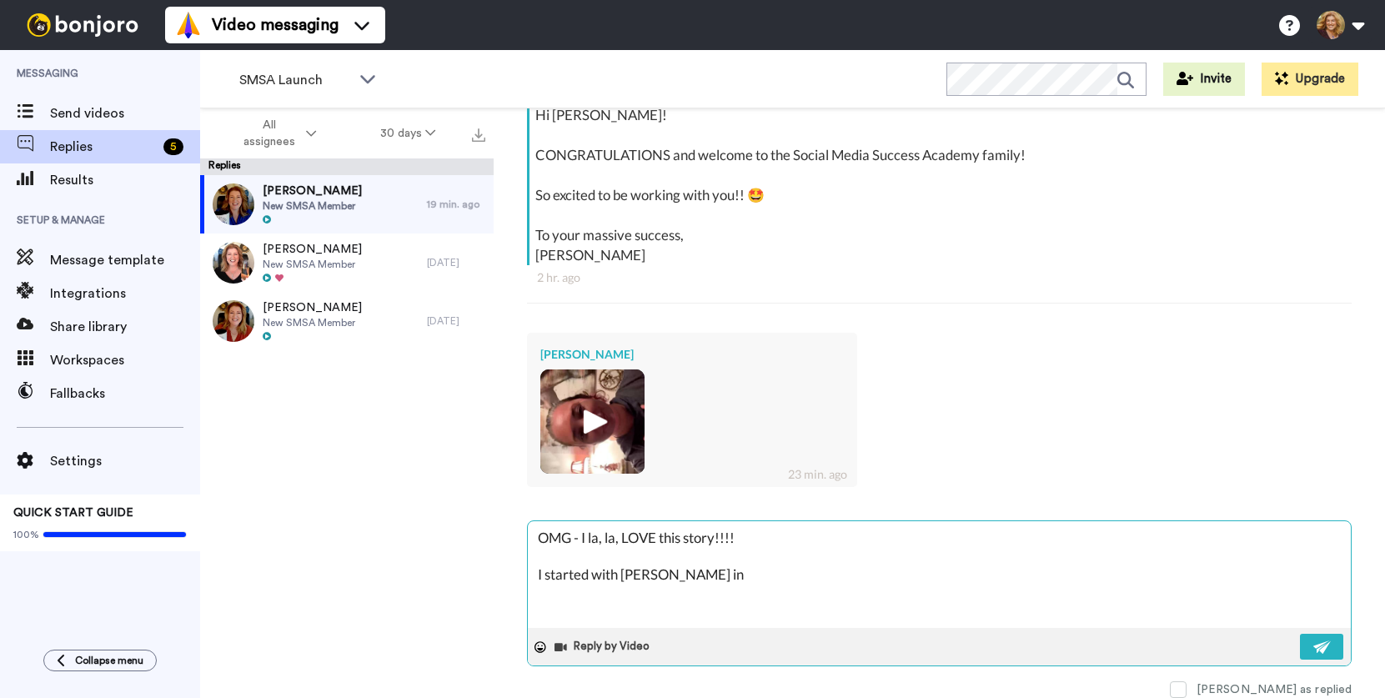
type textarea "OMG - I la, la, LOVE this story!!!! I started with Amy in"
type textarea "x"
type textarea "OMG - I la, la, LOVE this story!!!! I started with Amy in 2"
type textarea "x"
type textarea "OMG - I la, la, LOVE this story!!!! I started with Amy in 20"
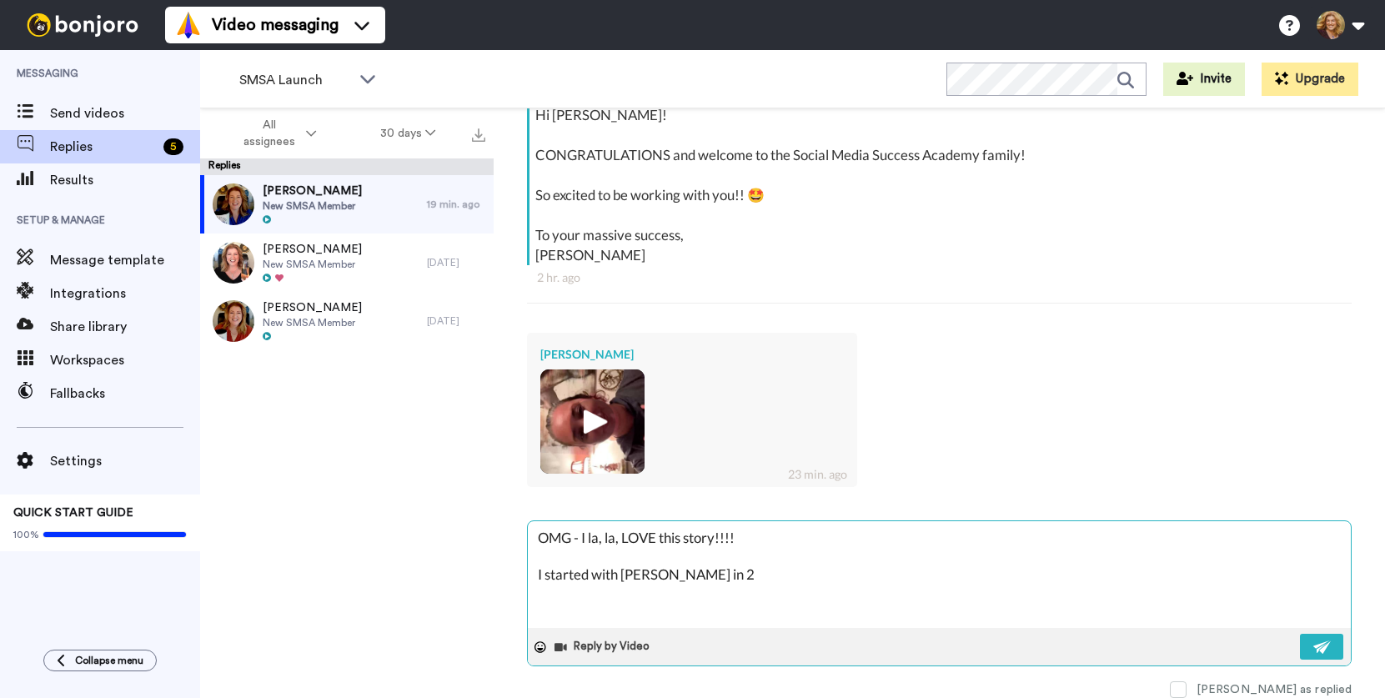
type textarea "x"
type textarea "OMG - I la, la, LOVE this story!!!! I started with Amy in 202"
type textarea "x"
type textarea "OMG - I la, la, LOVE this story!!!! I started with Amy in 20"
type textarea "x"
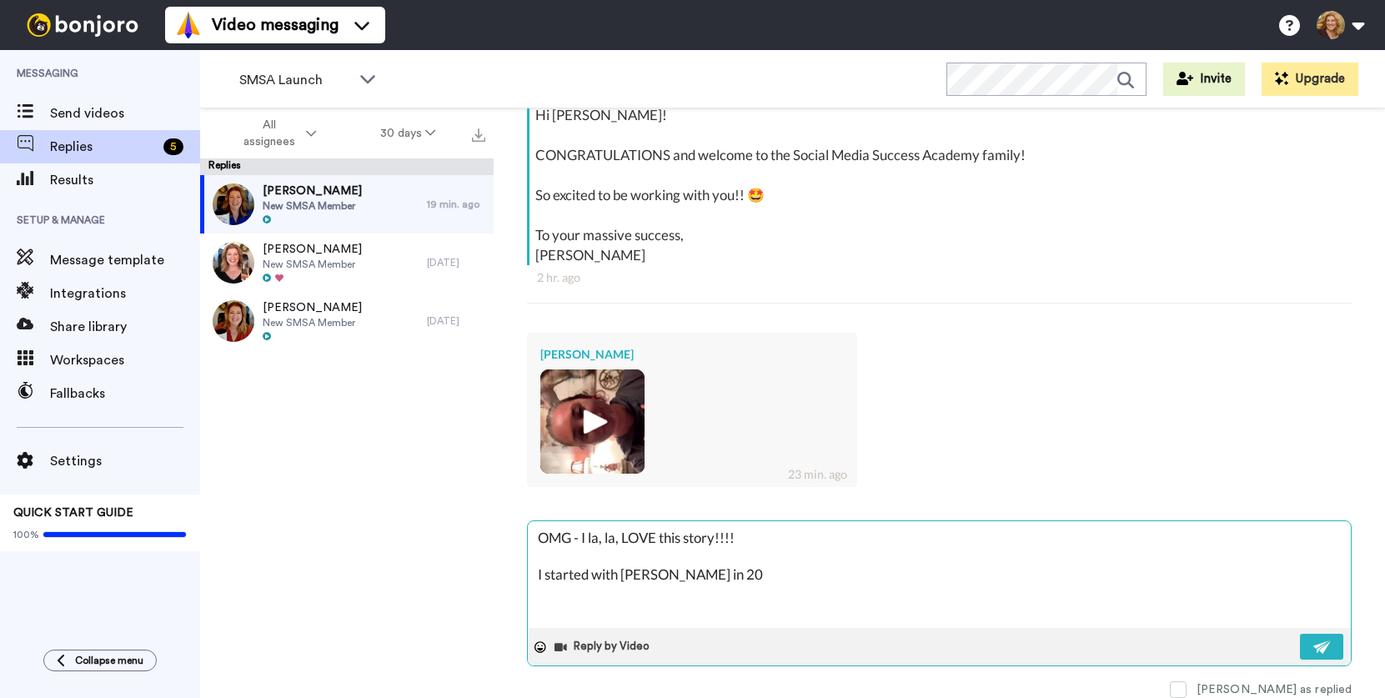
type textarea "OMG - I la, la, LOVE this story!!!! I started with Amy in 201"
type textarea "x"
type textarea "OMG - I la, la, LOVE this story!!!! I started with Amy in 2019"
type textarea "x"
type textarea "OMG - I la, la, LOVE this story!!!! I started with Amy in 2019."
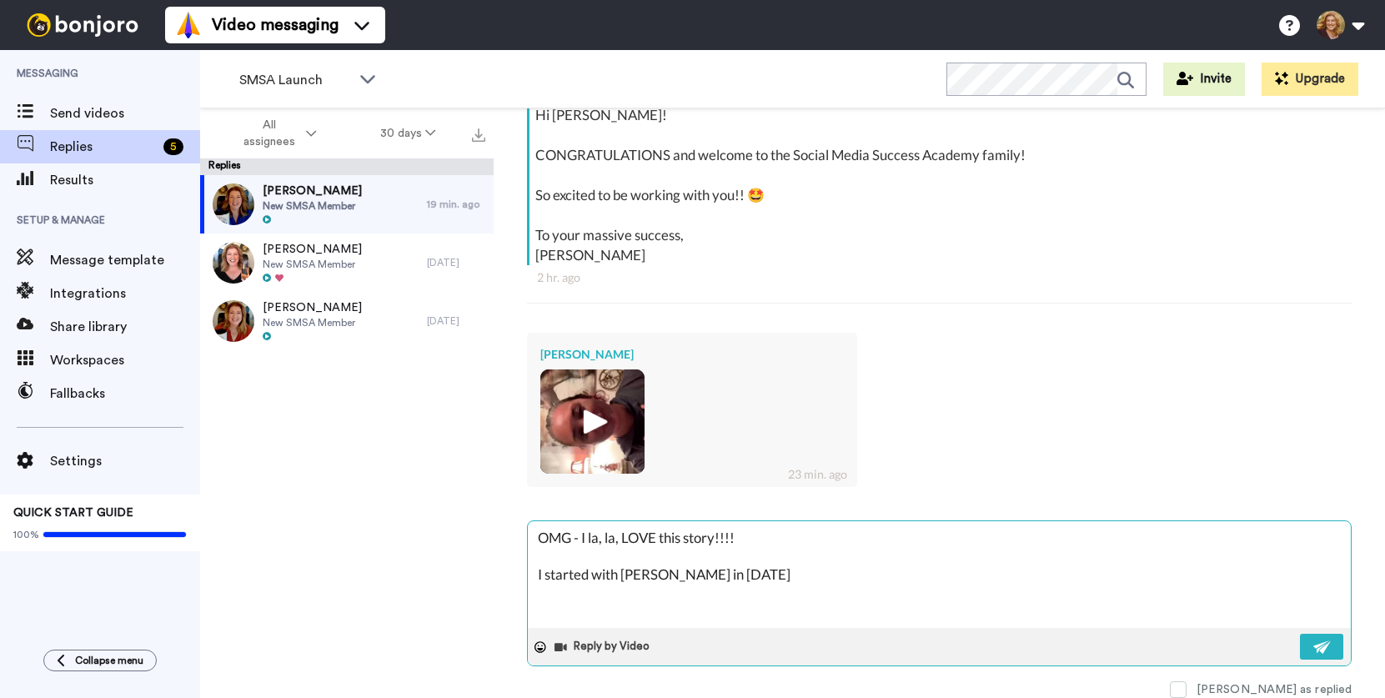
type textarea "x"
type textarea "OMG - I la, la, LOVE this story!!!! I started with Amy in 2019."
type textarea "x"
type textarea "OMG - I la, la, LOVE this story!!!! I started with Amy in 2019."
type textarea "x"
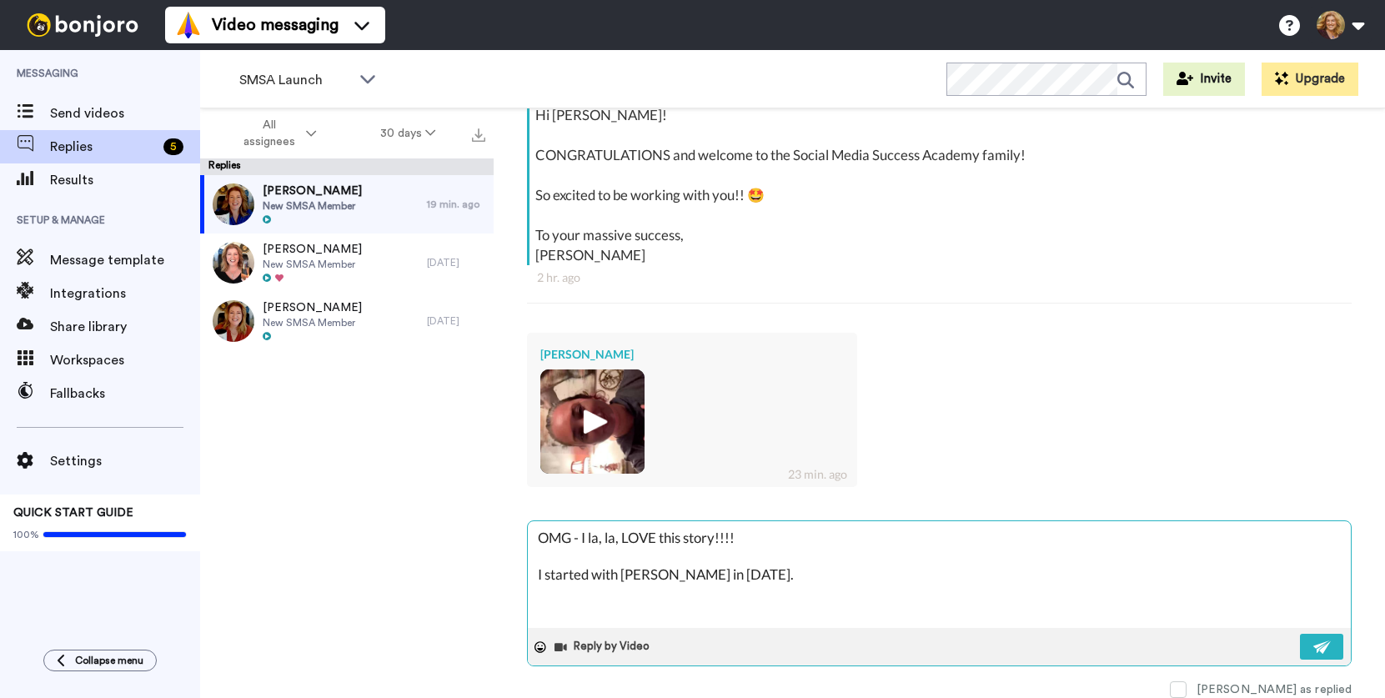
type textarea "OMG - I la, la, LOVE this story!!!! I started with Amy in 2019. ("
type textarea "x"
type textarea "OMG - I la, la, LOVE this story!!!! I started with Amy in 2019. (W"
type textarea "x"
type textarea "OMG - I la, la, LOVE this story!!!! I started with Amy in 2019. (Wh"
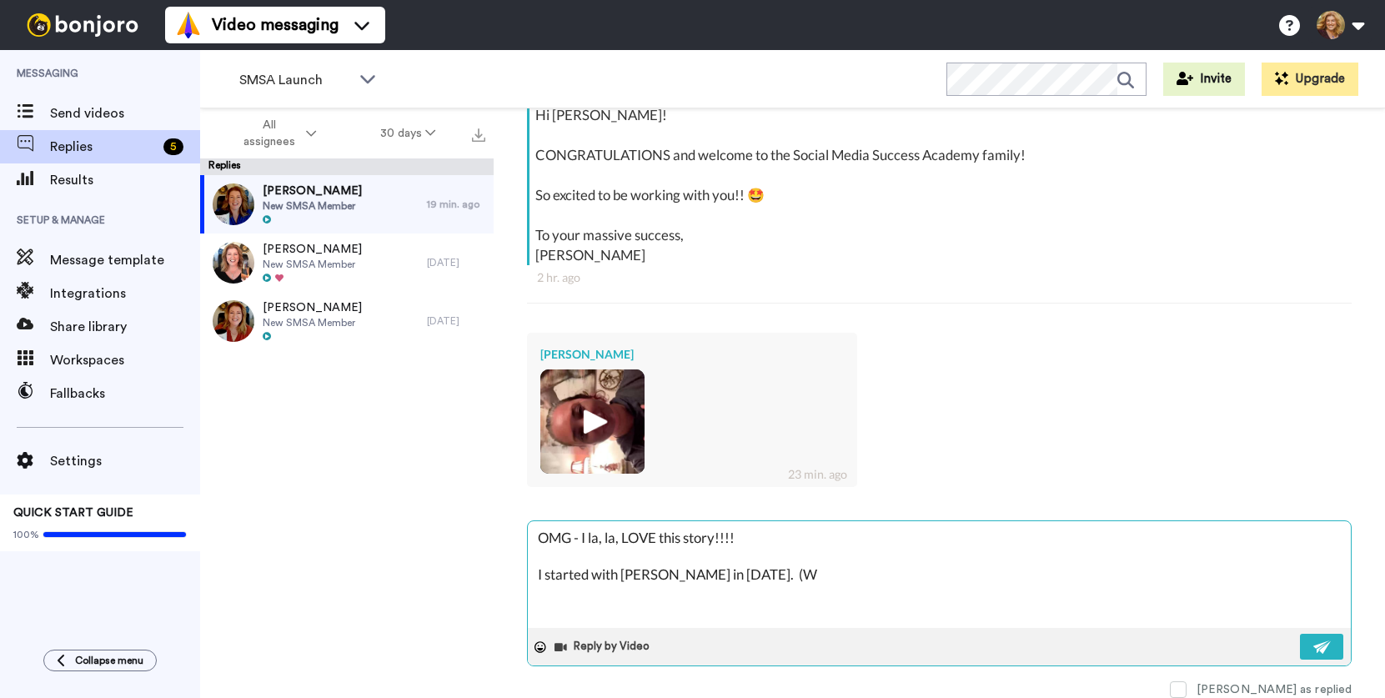
type textarea "x"
type textarea "OMG - I la, la, LOVE this story!!!! I started with Amy in 2019. (Whe"
type textarea "x"
type textarea "OMG - I la, la, LOVE this story!!!! I started with Amy in 2019. (When"
type textarea "x"
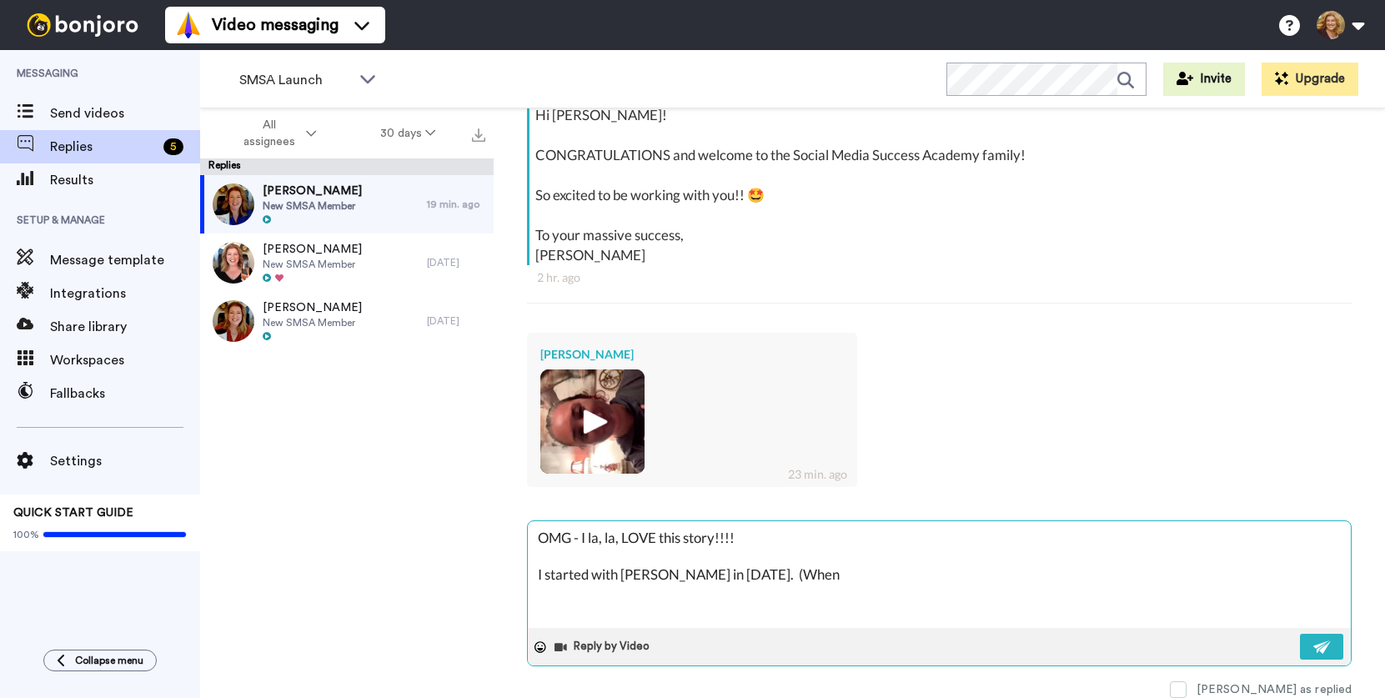
type textarea "OMG - I la, la, LOVE this story!!!! I started with Amy in 2019. (When"
type textarea "x"
type textarea "OMG - I la, la, LOVE this story!!!! I started with Amy in 2019. (When I"
type textarea "x"
type textarea "OMG - I la, la, LOVE this story!!!! I started with Amy in 2019. (When I"
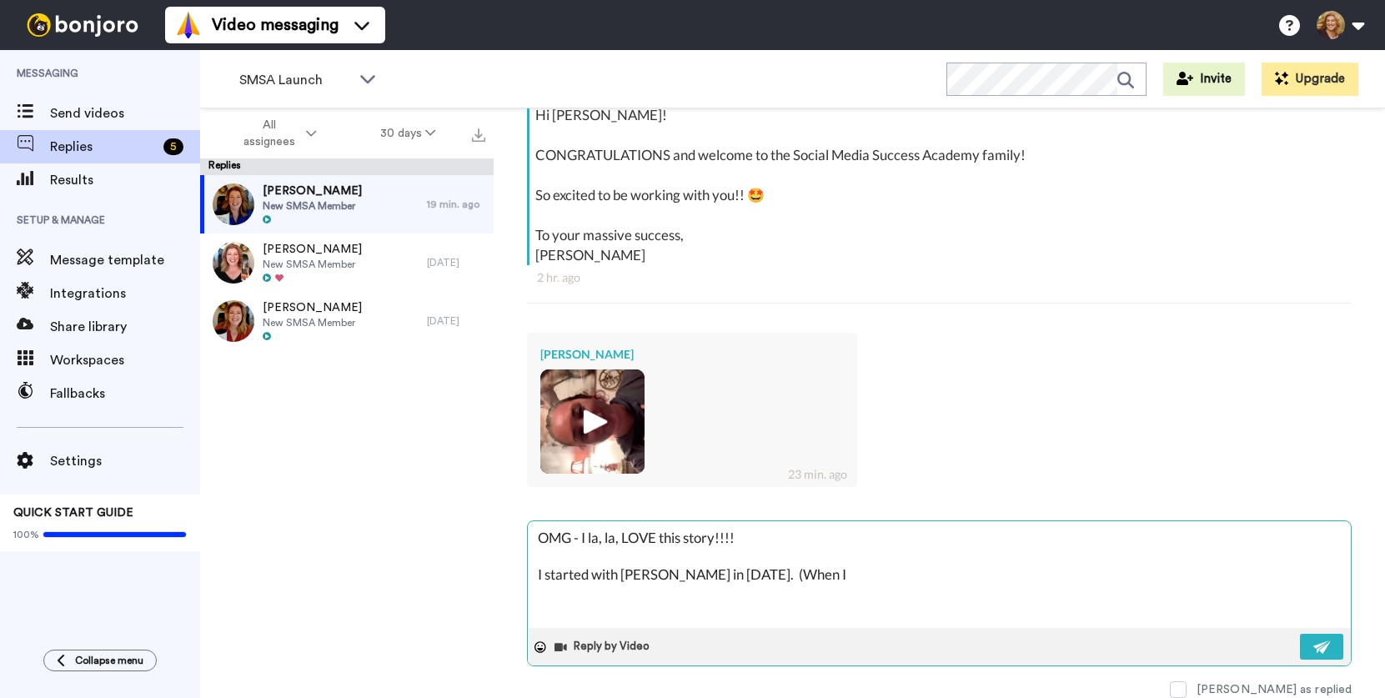
type textarea "x"
type textarea "OMG - I la, la, LOVE this story!!!! I started with Amy in 2019. (When I a"
type textarea "x"
type textarea "OMG - I la, la, LOVE this story!!!! I started with Amy in 2019. (When I al"
type textarea "x"
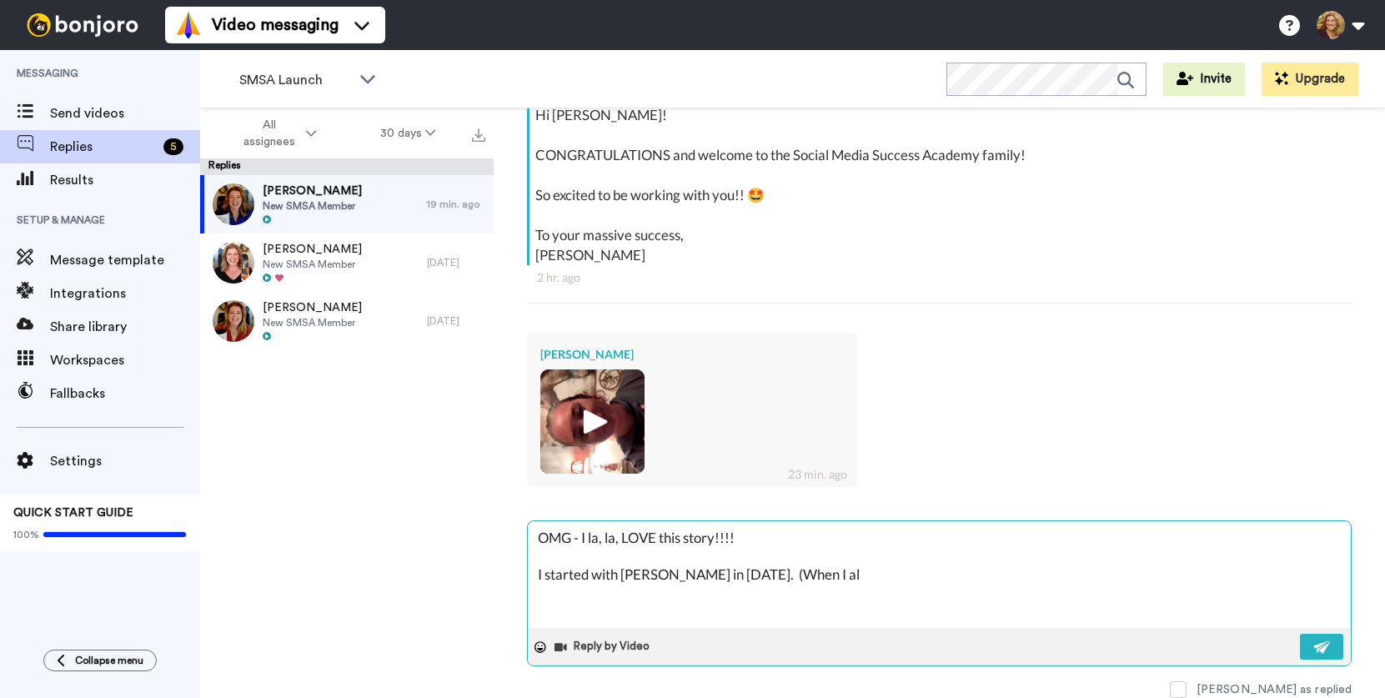
type textarea "OMG - I la, la, LOVE this story!!!! I started with Amy in 2019. (When I als"
type textarea "x"
type textarea "OMG - I la, la, LOVE this story!!!! I started with Amy in 2019. (When I also"
type textarea "x"
type textarea "OMG - I la, la, LOVE this story!!!! I started with Amy in 2019. (When I also"
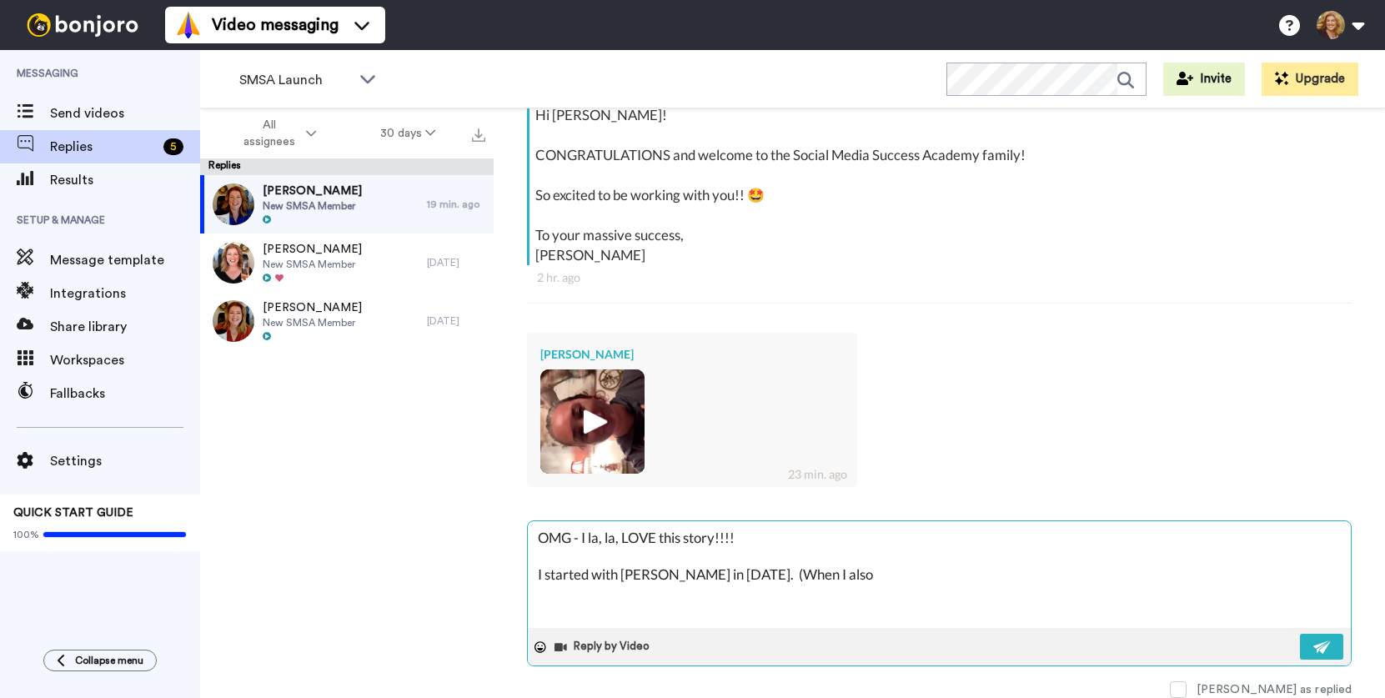
type textarea "x"
type textarea "OMG - I la, la, LOVE this story!!!! I started with Amy in 2019. (When I also d"
type textarea "x"
type textarea "OMG - I la, la, LOVE this story!!!! I started with Amy in 2019. (When I also di"
type textarea "x"
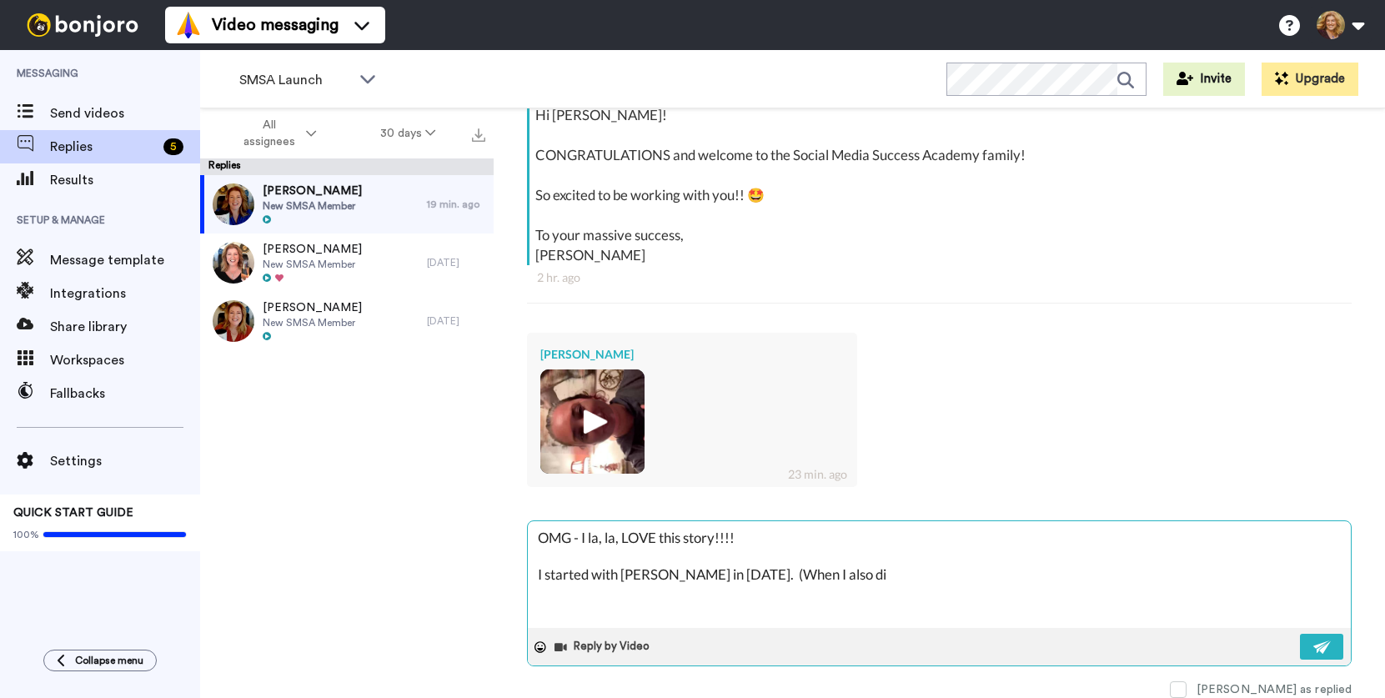
type textarea "OMG - I la, la, LOVE this story!!!! I started with Amy in 2019. (When I also did"
type textarea "x"
type textarea "OMG - I la, la, LOVE this story!!!! I started with Amy in 2019. (When I also did"
type textarea "x"
type textarea "OMG - I la, la, LOVE this story!!!! I started with Amy in 2019. (When I also di…"
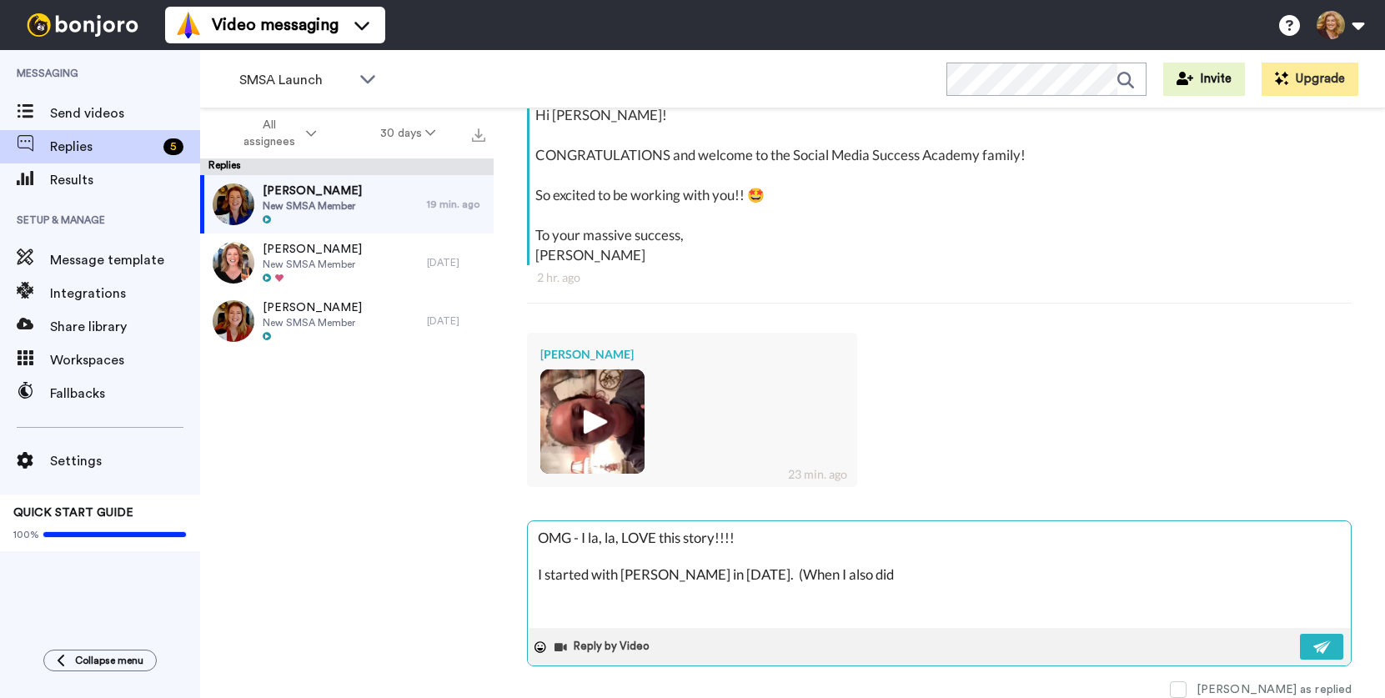
type textarea "x"
type textarea "OMG - I la, la, LOVE this story!!!! I started with Amy in 2019. (When I also di…"
type textarea "x"
type textarea "OMG - I la, la, LOVE this story!!!! I started with Amy in 2019. (When I also di…"
type textarea "x"
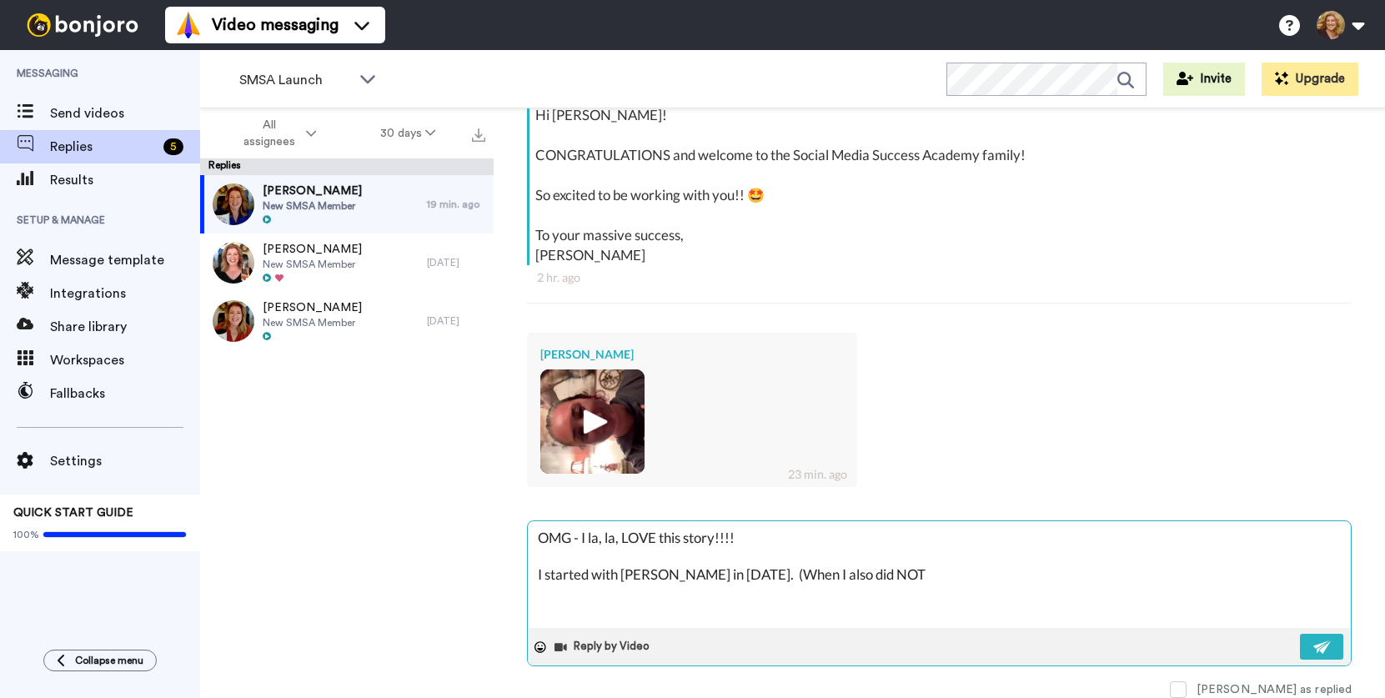
type textarea "OMG - I la, la, LOVE this story!!!! I started with Amy in 2019. (When I also di…"
type textarea "x"
type textarea "OMG - I la, la, LOVE this story!!!! I started with Amy in 2019. (When I also di…"
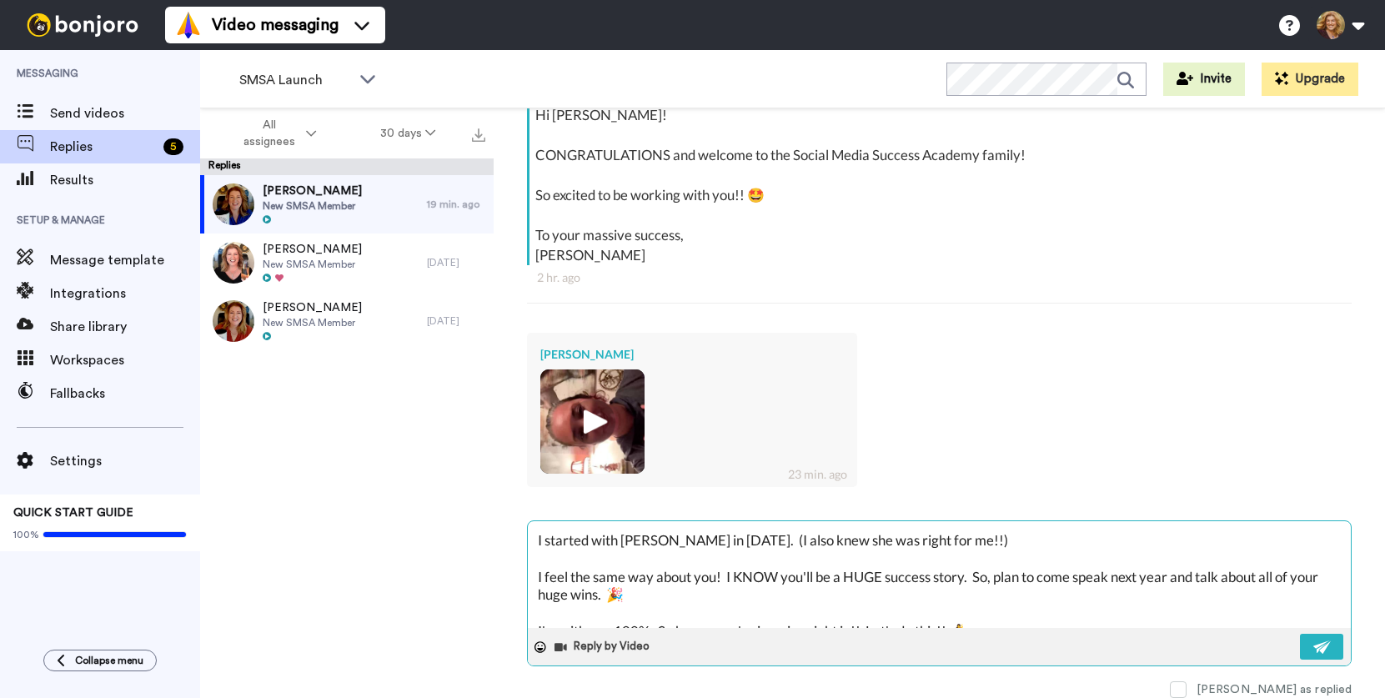
scroll to position [29, 0]
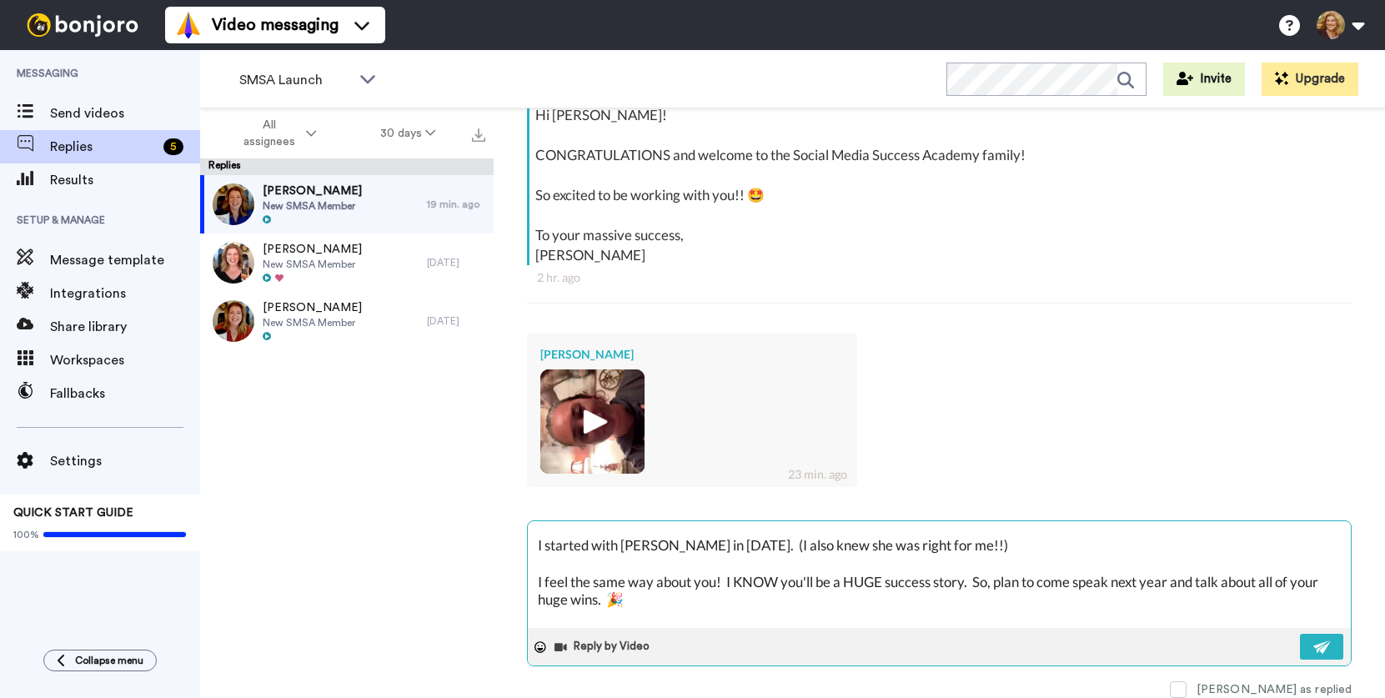
click at [1119, 583] on textarea "OMG - I la, la, LOVE this story!!!! I started with Amy in 2019. (I also knew sh…" at bounding box center [939, 574] width 823 height 107
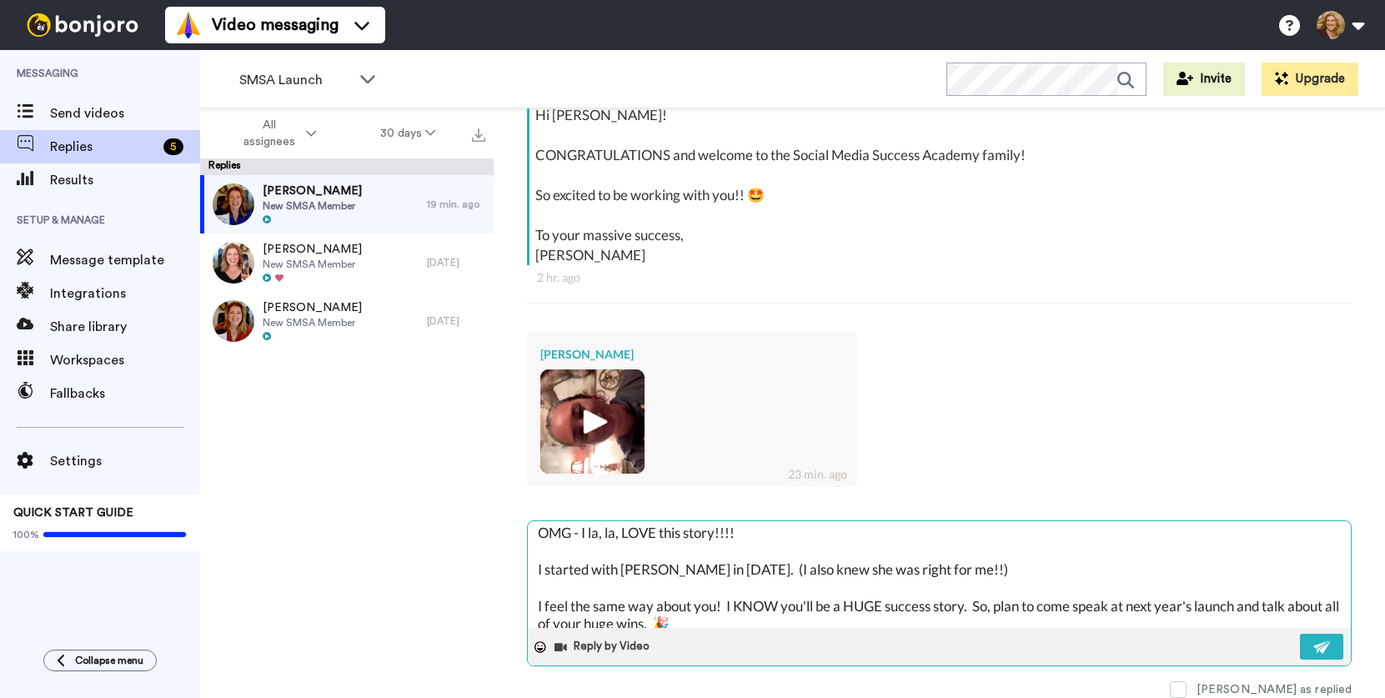
scroll to position [0, 0]
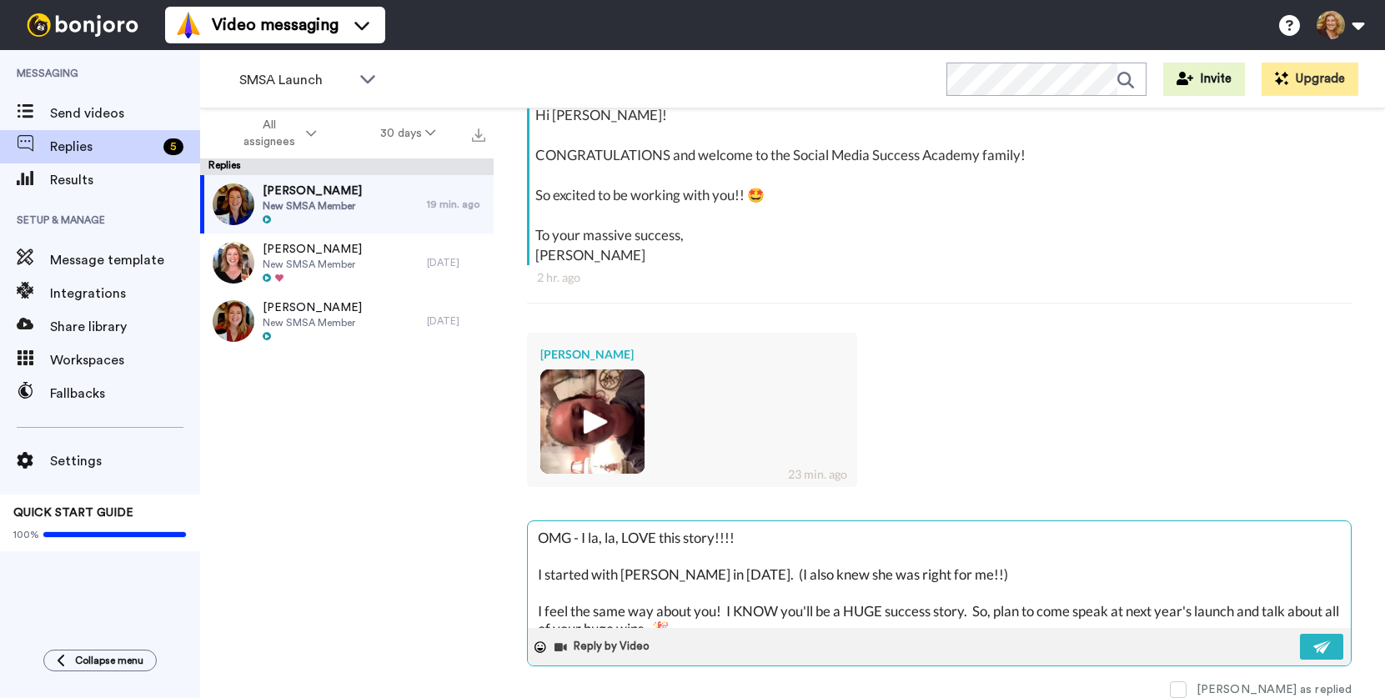
click at [788, 536] on textarea "OMG - I la, la, LOVE this story!!!! I started with Amy in 2019. (I also knew sh…" at bounding box center [939, 574] width 823 height 107
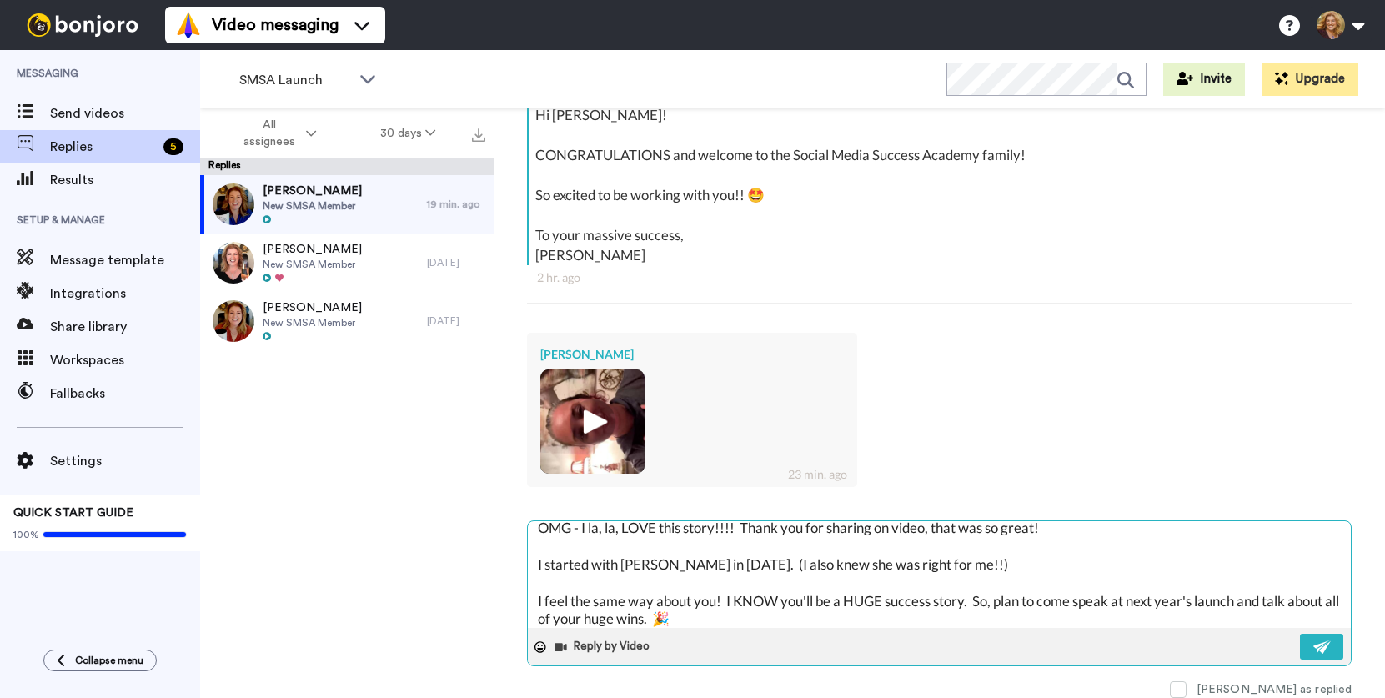
scroll to position [8, 0]
click at [971, 565] on textarea "OMG - I la, la, LOVE this story!!!! Thank you for sharing on video, that was so…" at bounding box center [939, 574] width 823 height 107
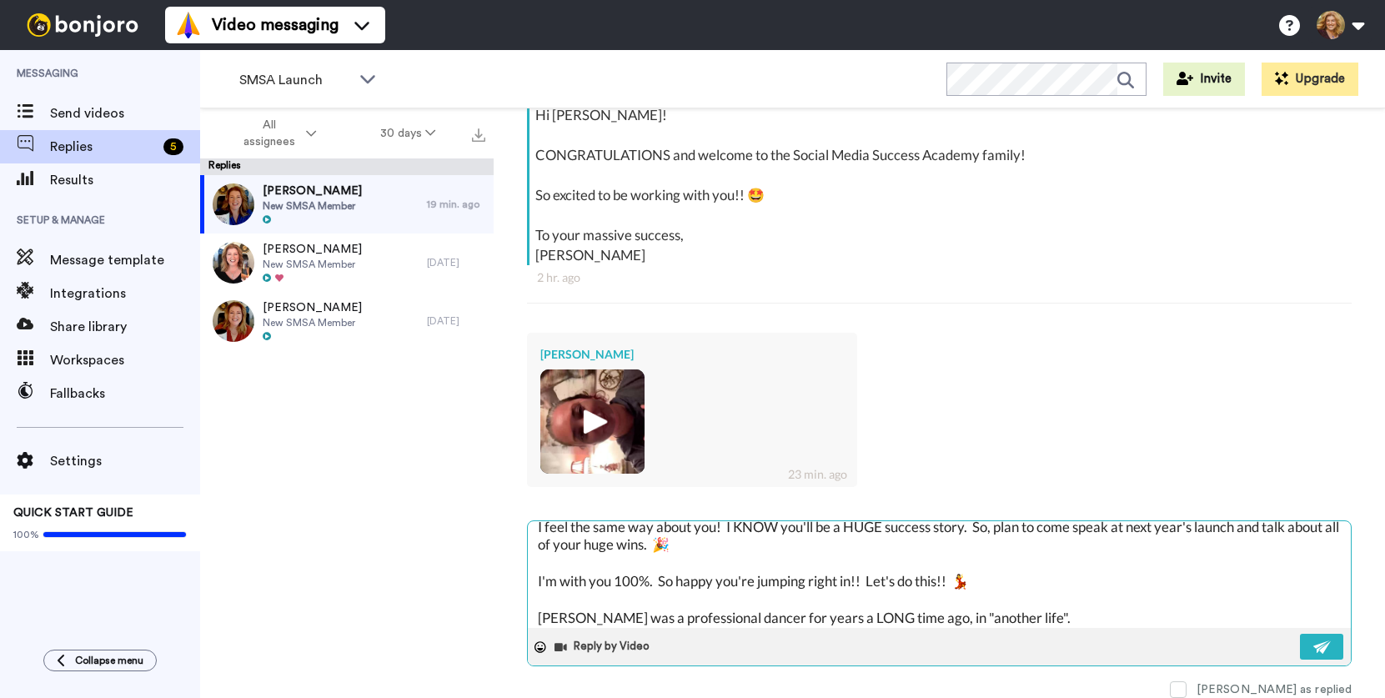
scroll to position [85, 0]
click at [611, 583] on textarea "OMG - I la, la, LOVE this story!!!! Thank you for sharing on video, that was so…" at bounding box center [939, 574] width 823 height 107
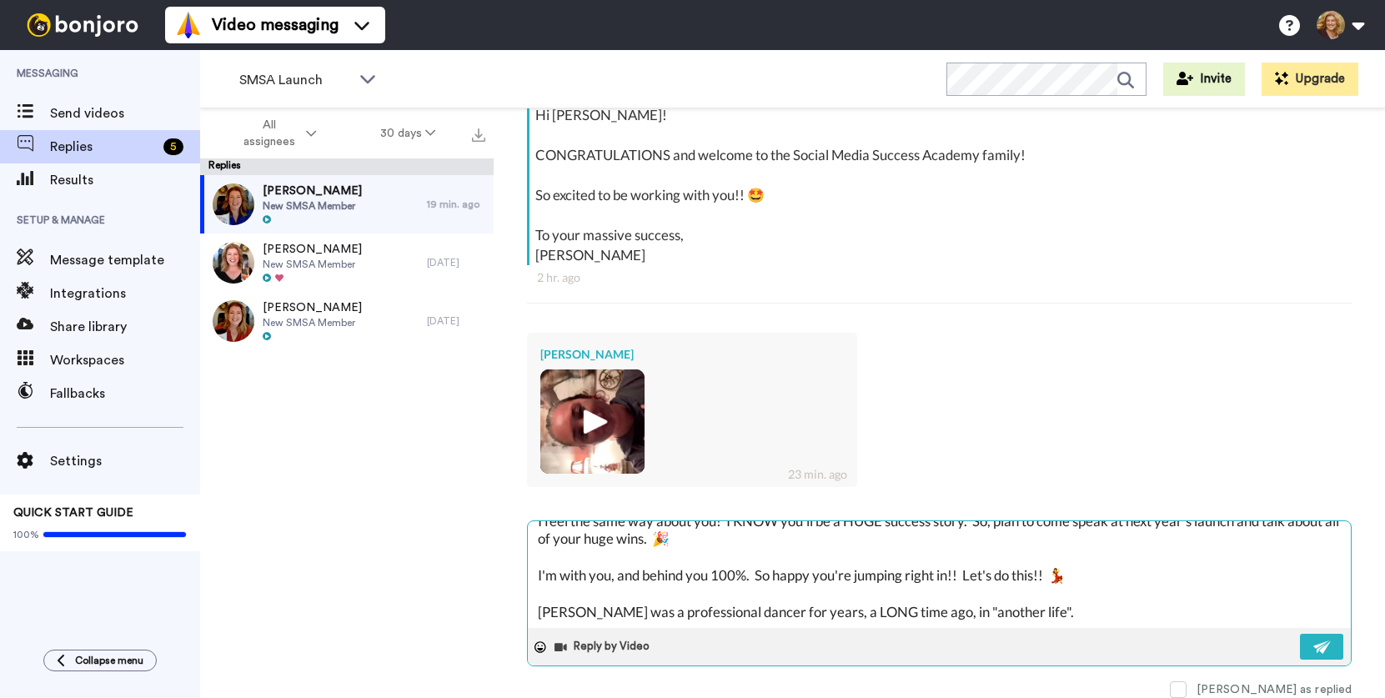
click at [1049, 605] on textarea "OMG - I la, la, LOVE this story!!!! Thank you for sharing on video, that was so…" at bounding box center [939, 574] width 823 height 107
click at [1314, 646] on img at bounding box center [1323, 647] width 18 height 13
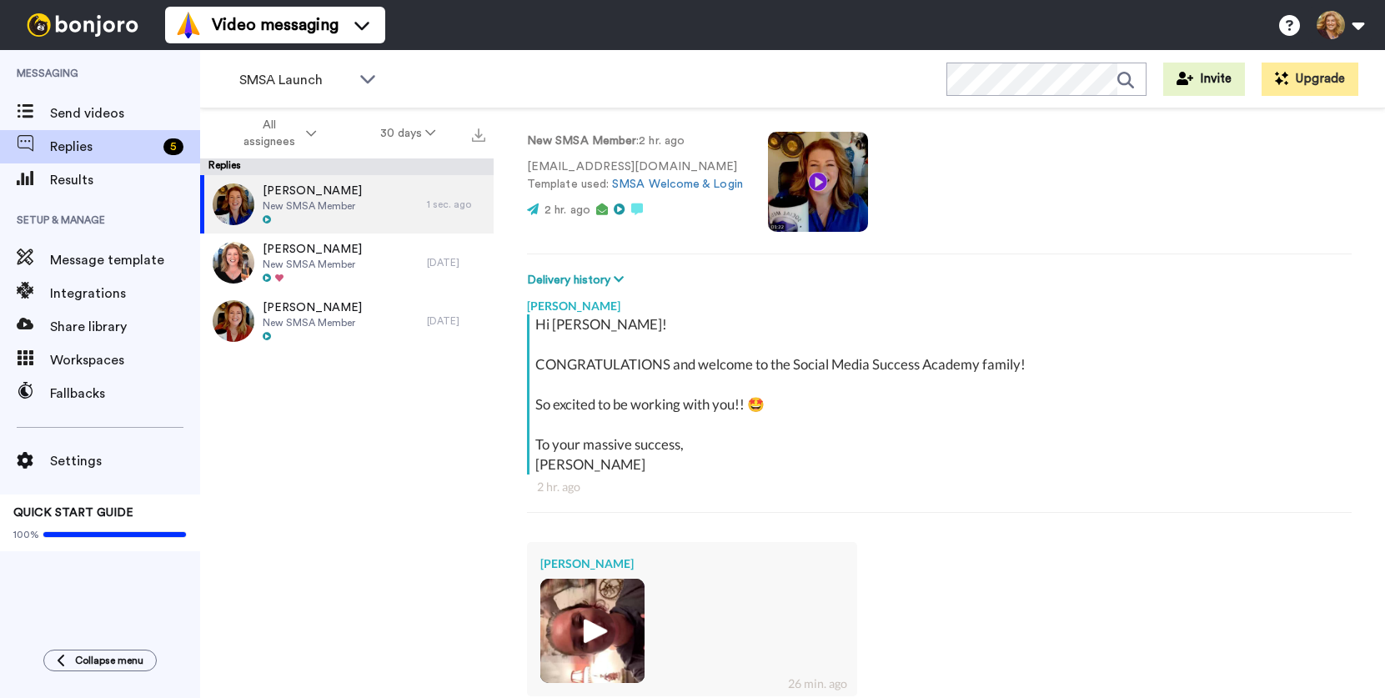
scroll to position [571, 0]
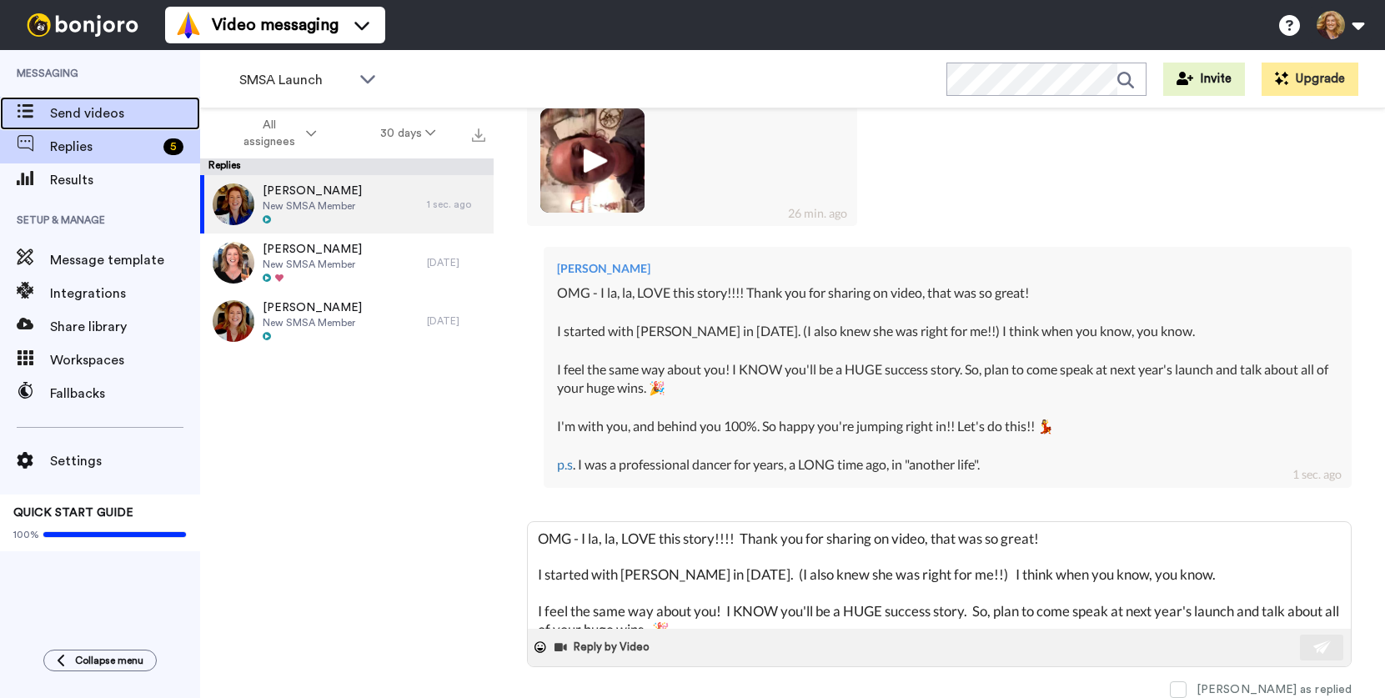
click at [93, 106] on span "Send videos" at bounding box center [125, 113] width 150 height 20
